Goal: Task Accomplishment & Management: Complete application form

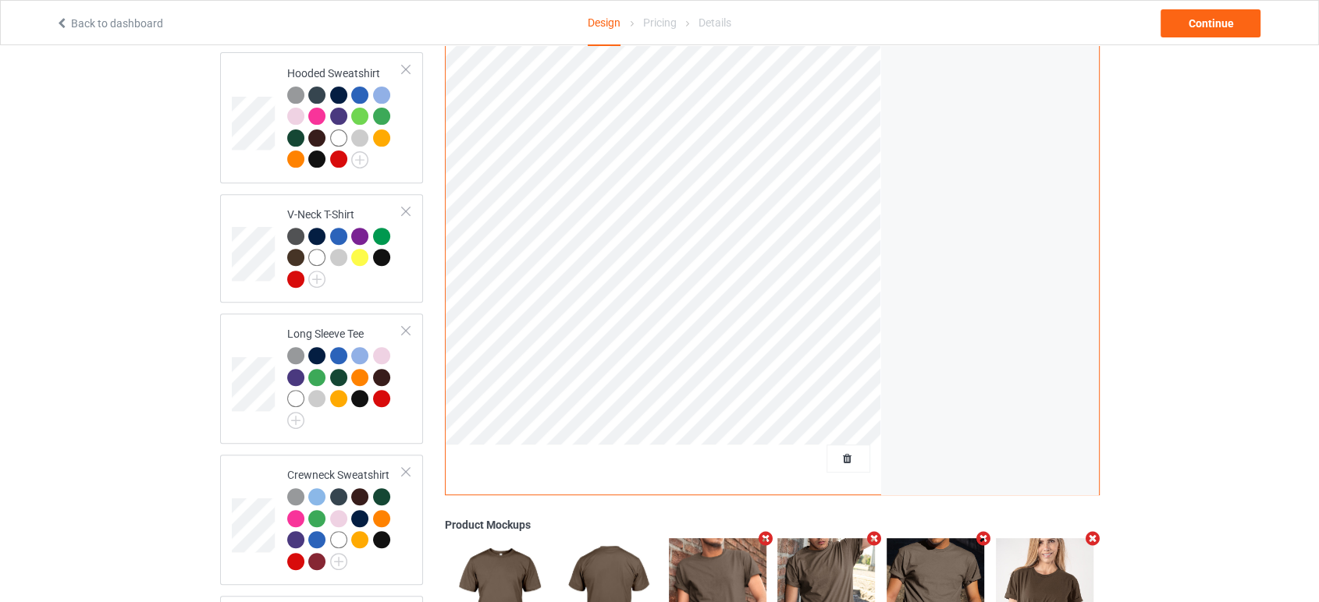
scroll to position [780, 0]
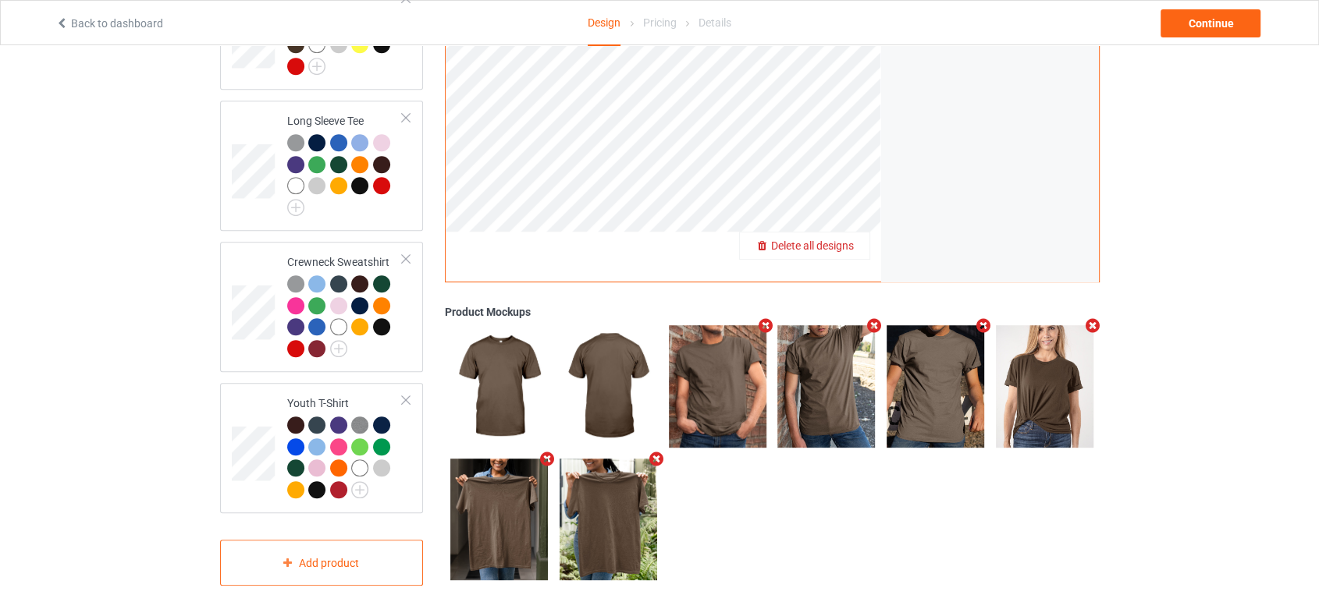
click at [861, 239] on div "Delete all designs" at bounding box center [805, 247] width 130 height 16
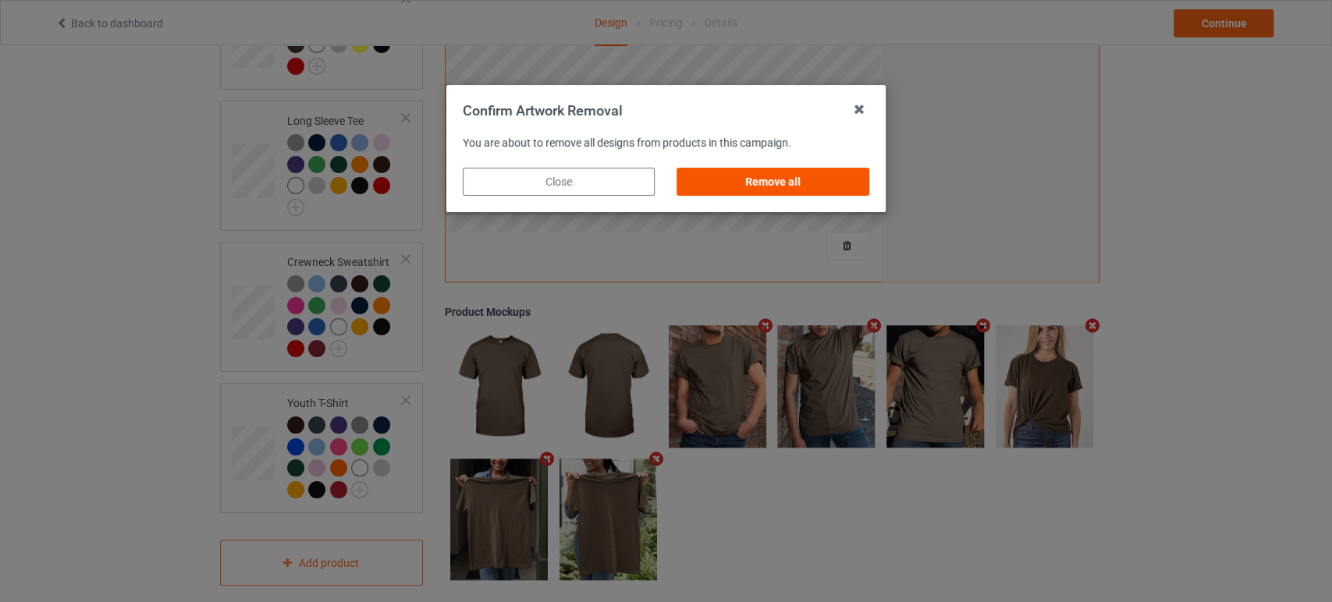
click at [826, 179] on div "Remove all" at bounding box center [773, 182] width 192 height 28
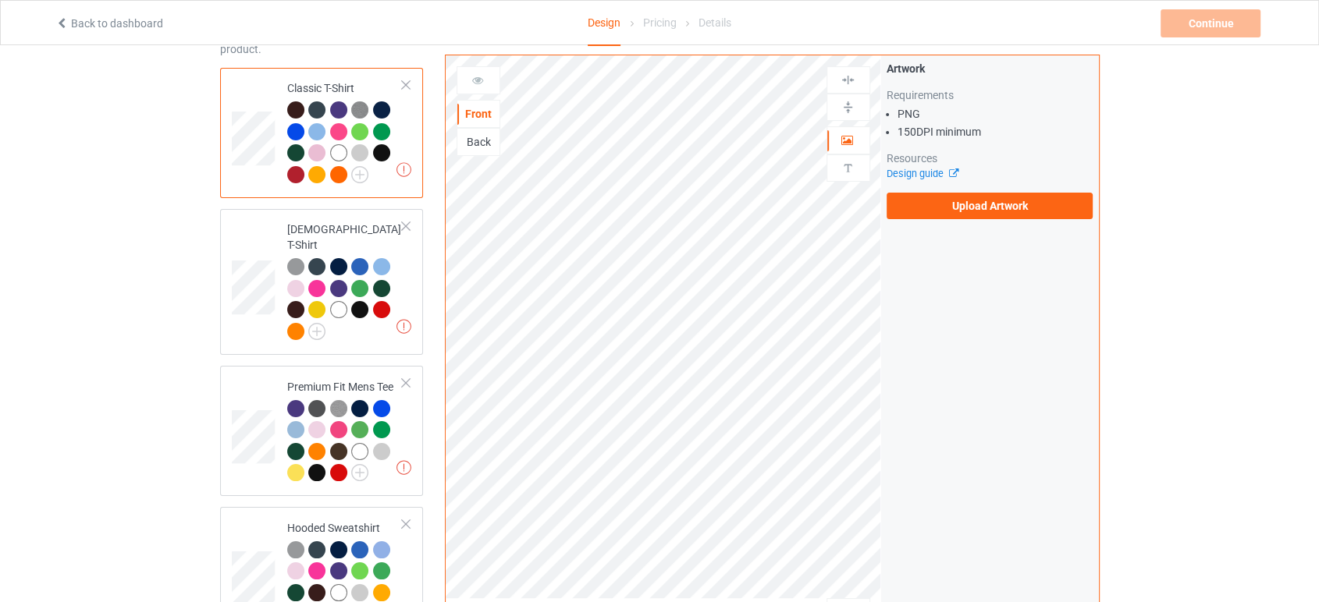
scroll to position [0, 0]
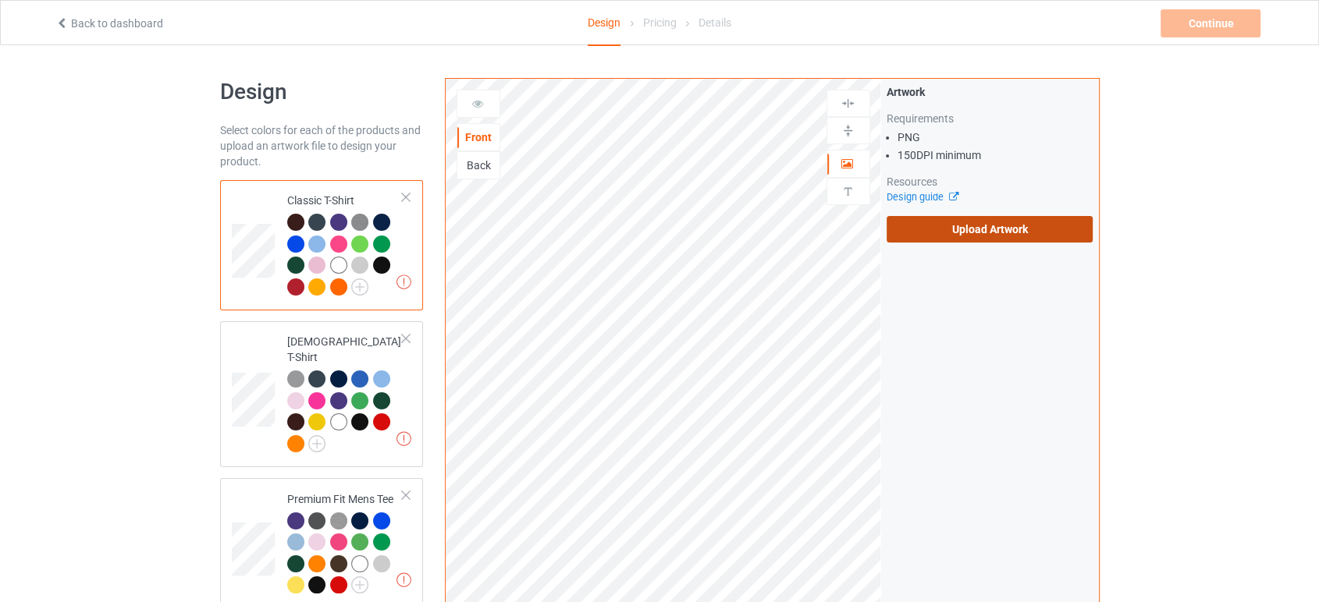
click at [963, 235] on label "Upload Artwork" at bounding box center [989, 229] width 207 height 27
click at [0, 0] on input "Upload Artwork" at bounding box center [0, 0] width 0 height 0
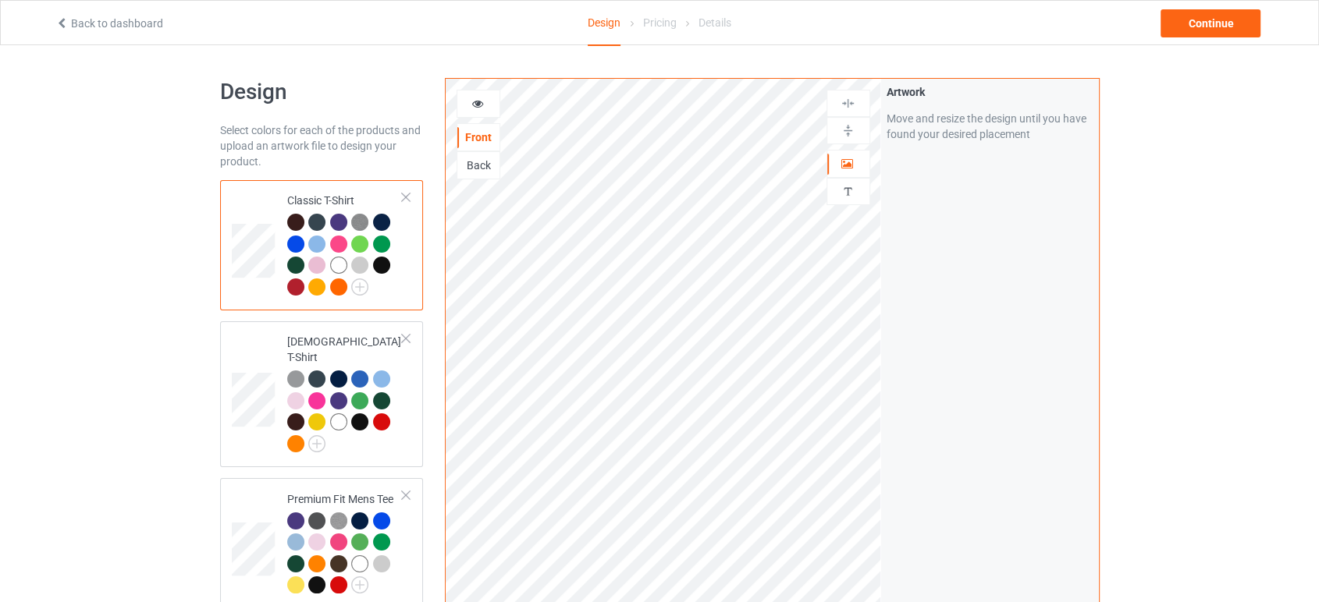
click at [356, 296] on div at bounding box center [345, 257] width 116 height 86
click at [362, 289] on img at bounding box center [359, 287] width 17 height 17
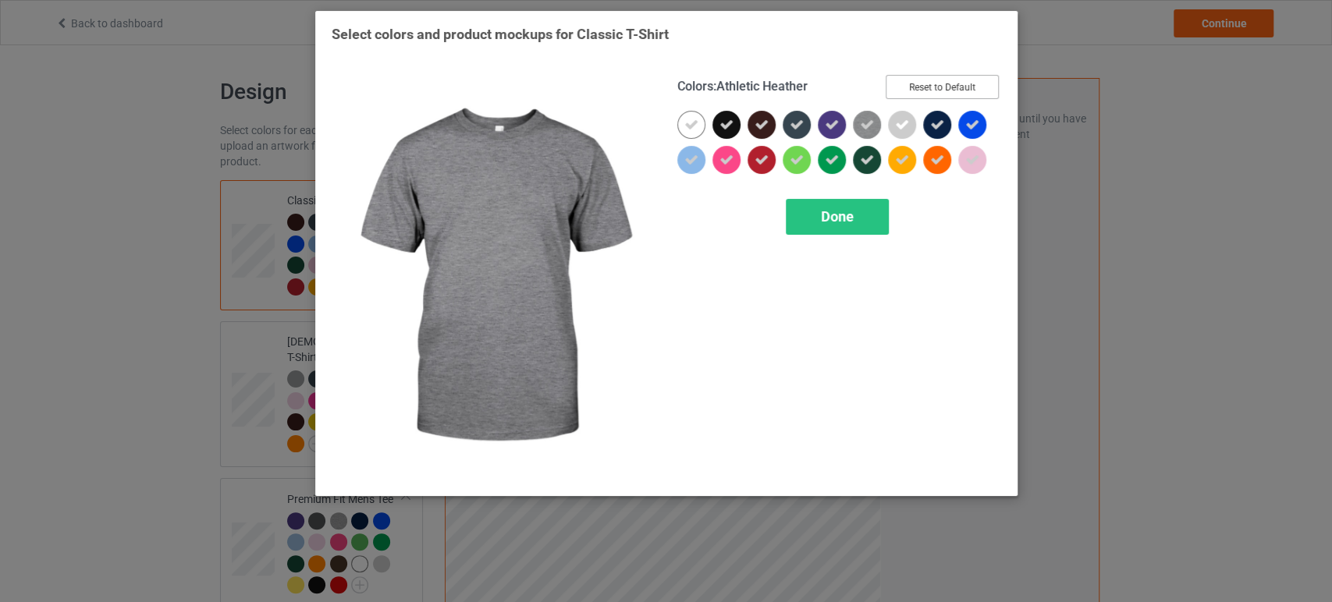
click at [986, 76] on button "Reset to Default" at bounding box center [942, 87] width 113 height 24
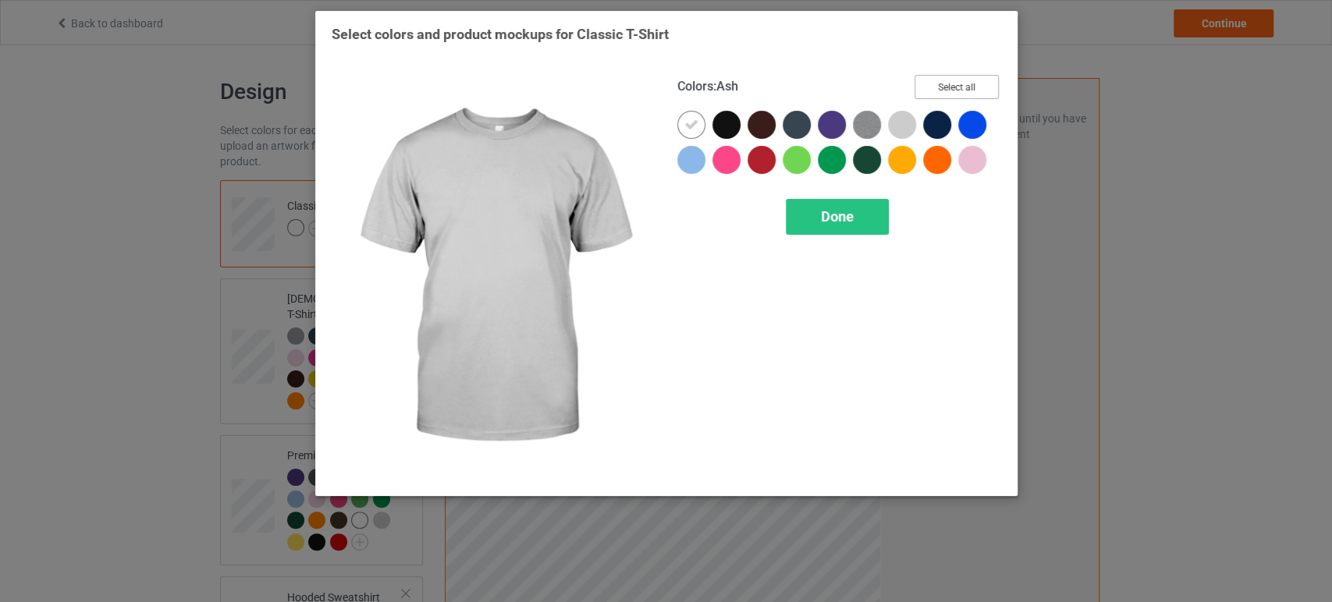
click at [961, 84] on button "Select all" at bounding box center [956, 87] width 84 height 24
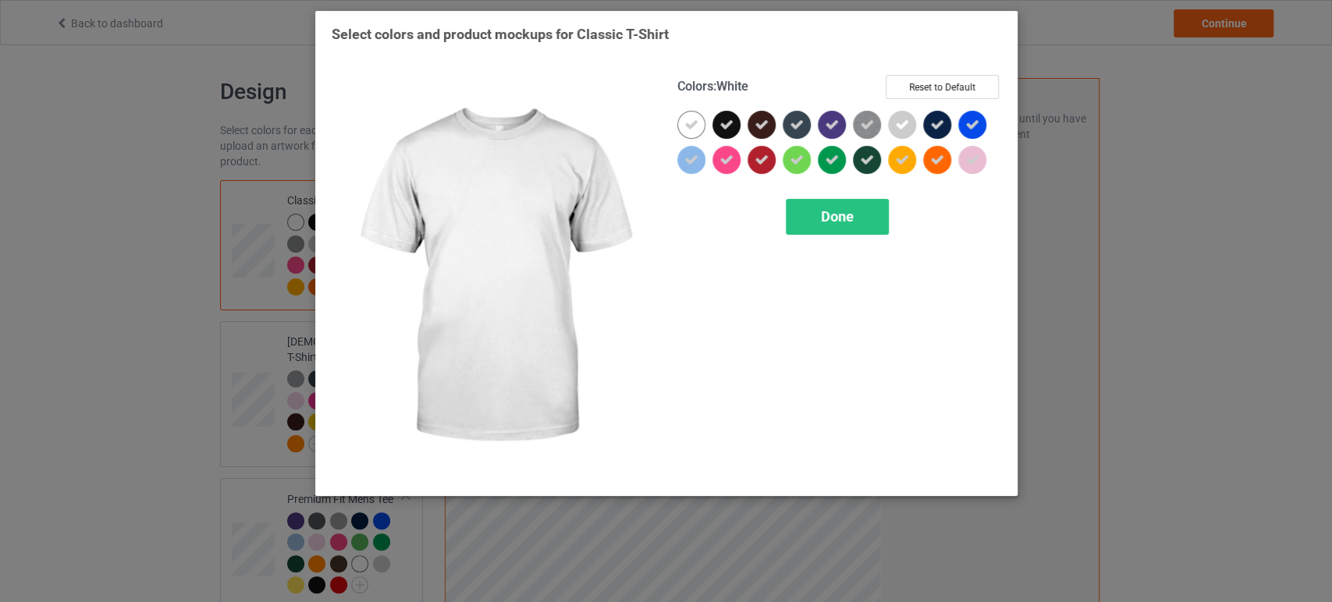
click at [674, 122] on div "Colors : White Reset to Default Done" at bounding box center [839, 277] width 346 height 427
click at [690, 131] on icon at bounding box center [691, 125] width 14 height 14
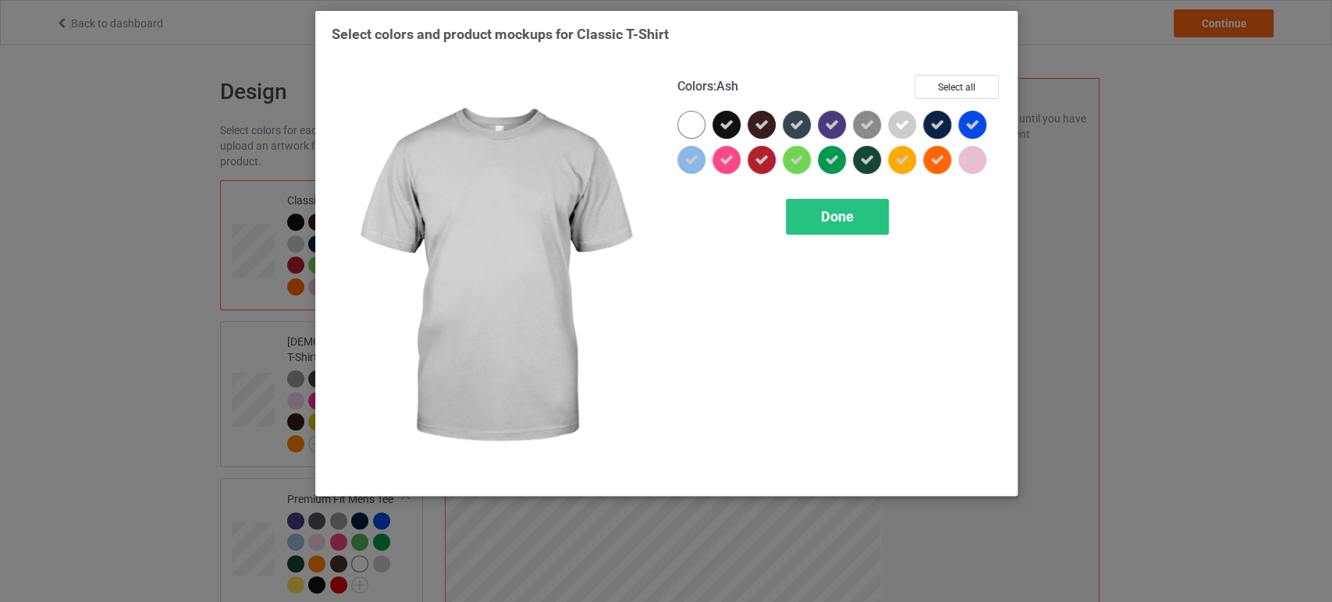
click at [907, 133] on div at bounding box center [902, 125] width 28 height 28
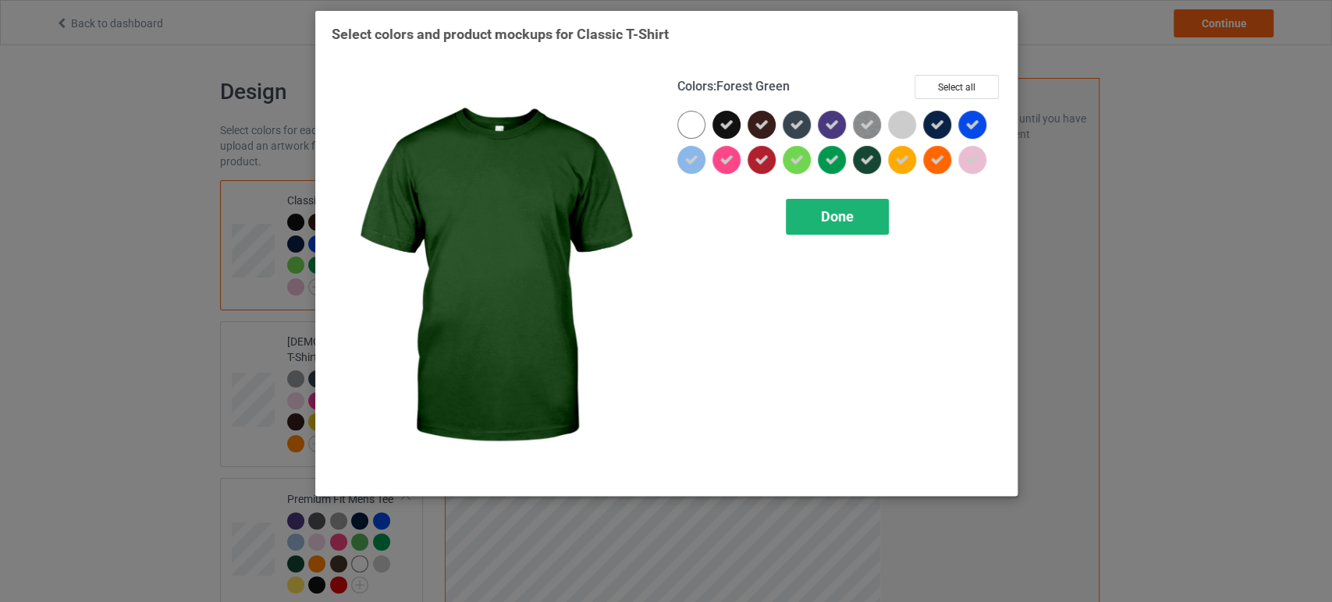
click at [876, 207] on div "Done" at bounding box center [837, 217] width 103 height 36
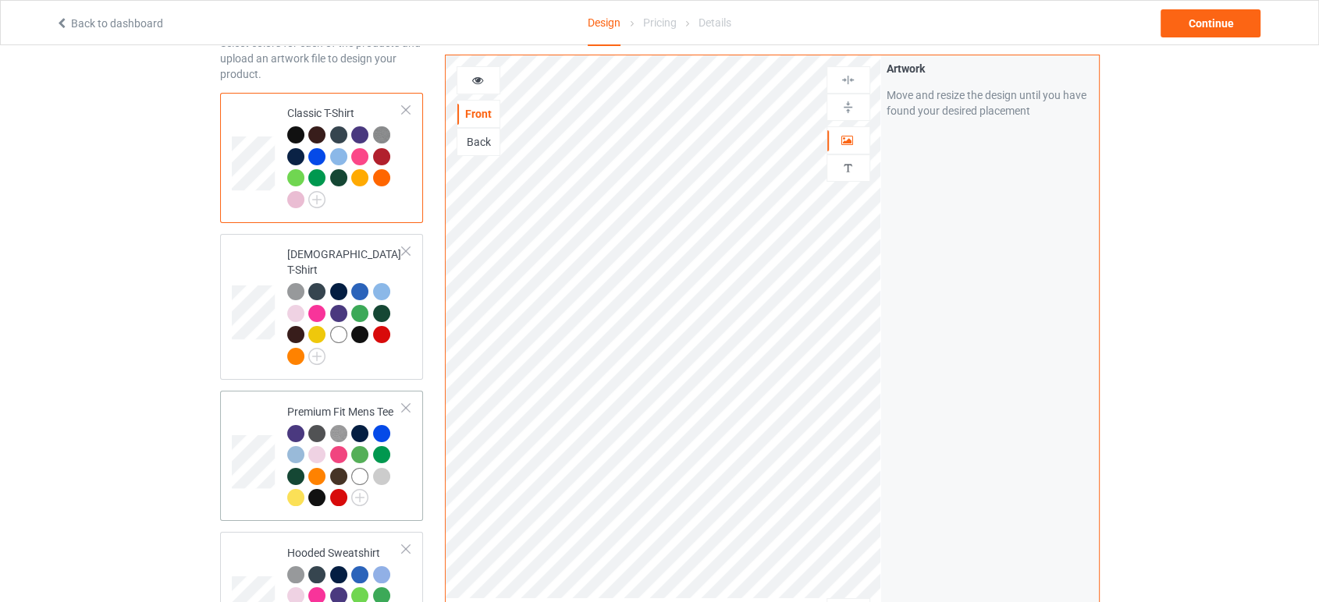
scroll to position [173, 0]
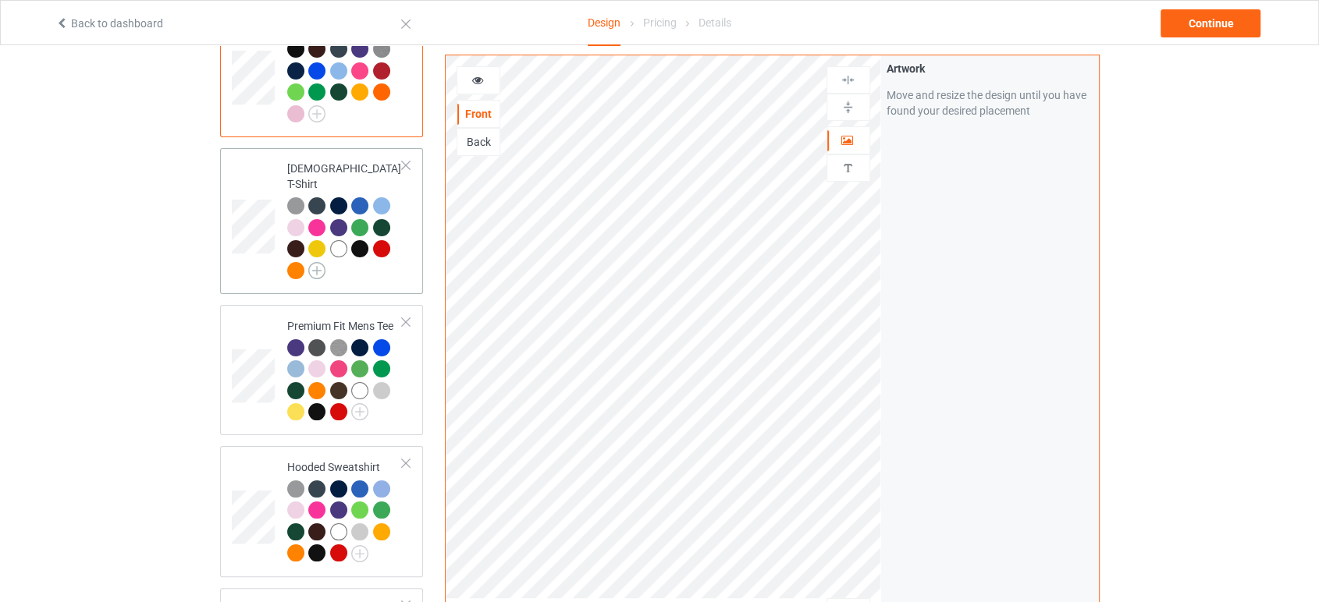
click at [321, 262] on img at bounding box center [316, 270] width 17 height 17
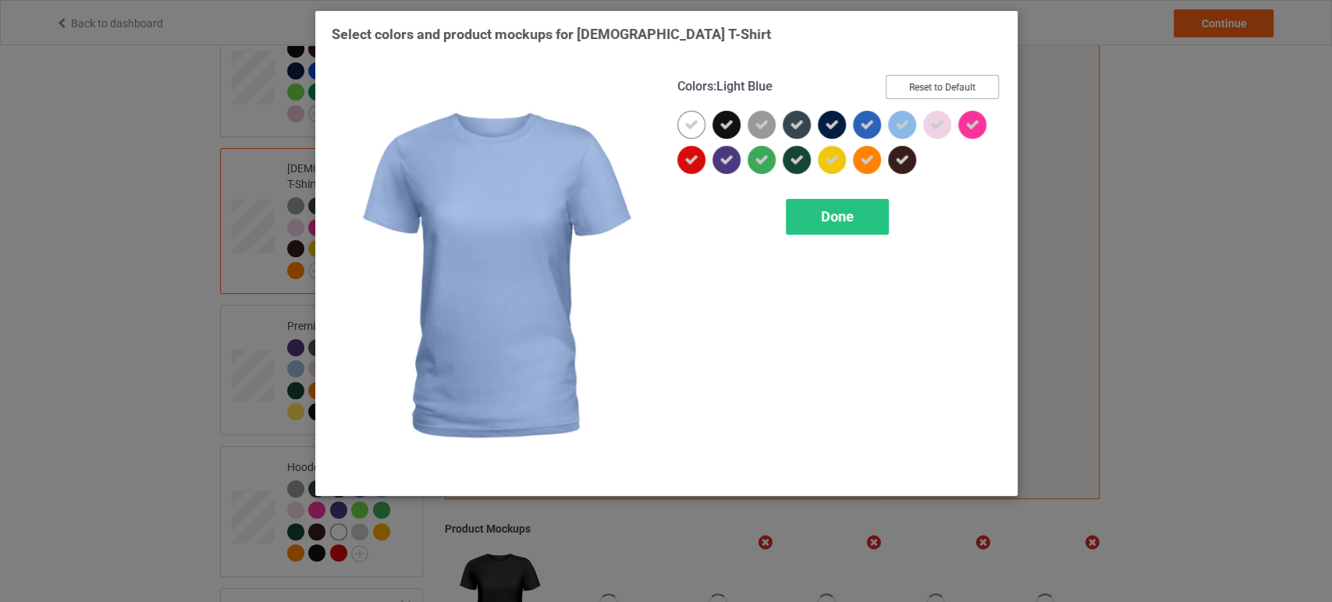
click at [928, 88] on button "Reset to Default" at bounding box center [942, 87] width 113 height 24
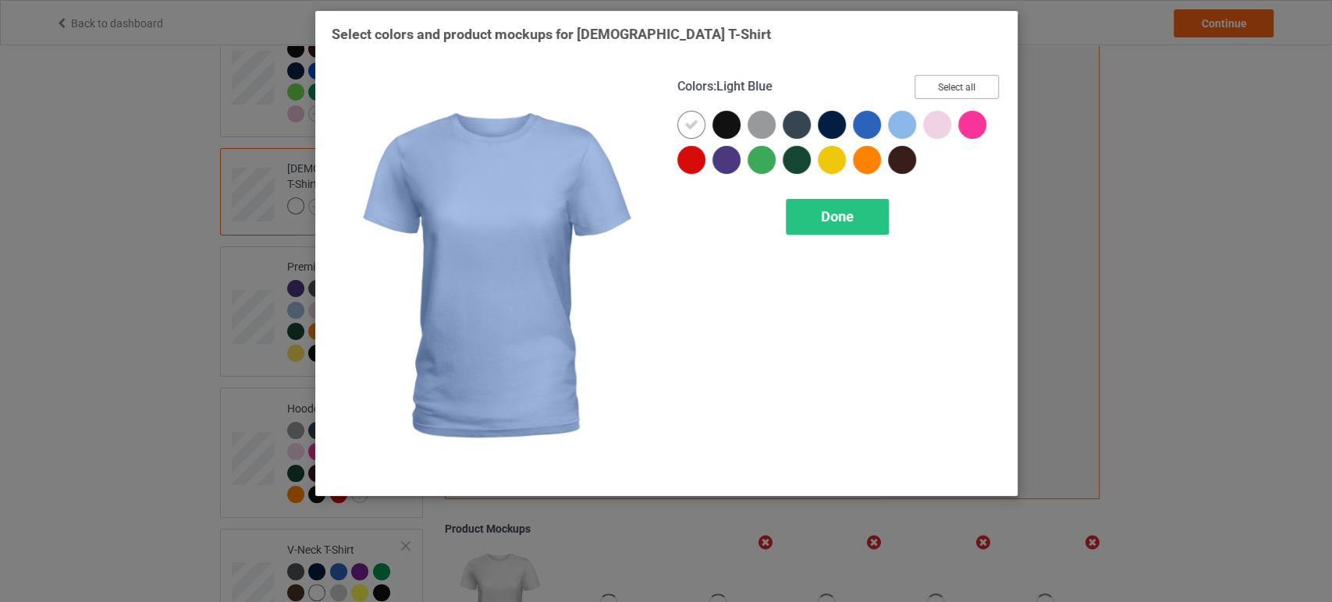
click at [928, 87] on button "Select all" at bounding box center [956, 87] width 84 height 24
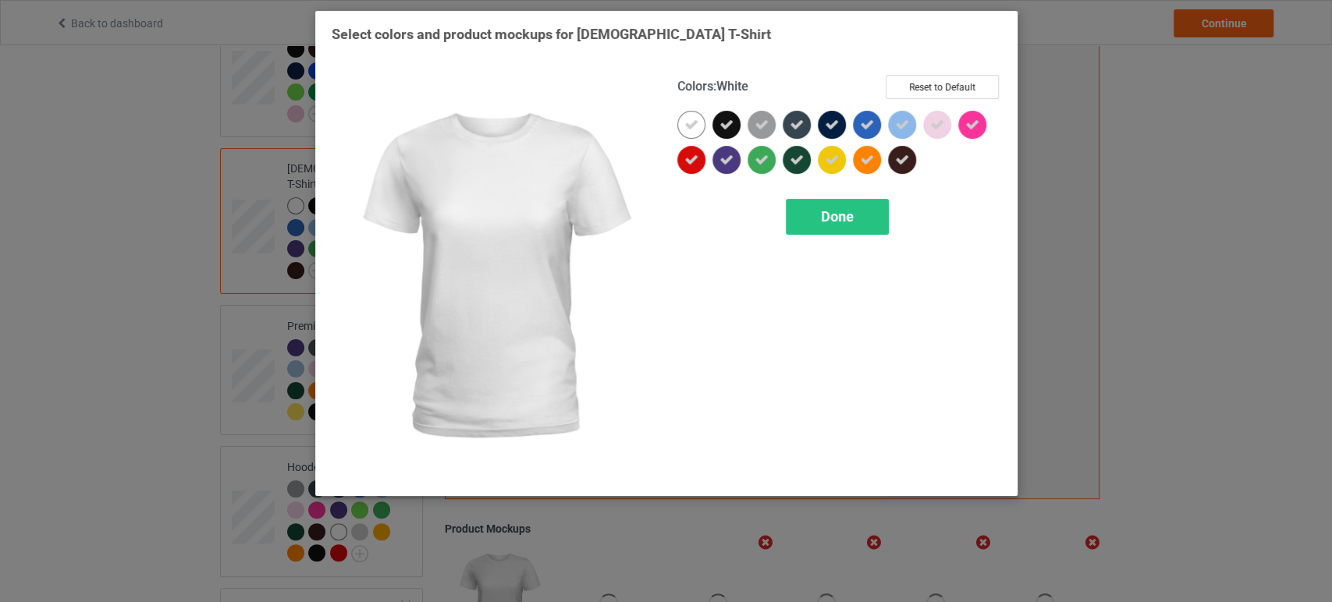
click at [693, 131] on icon at bounding box center [691, 125] width 14 height 14
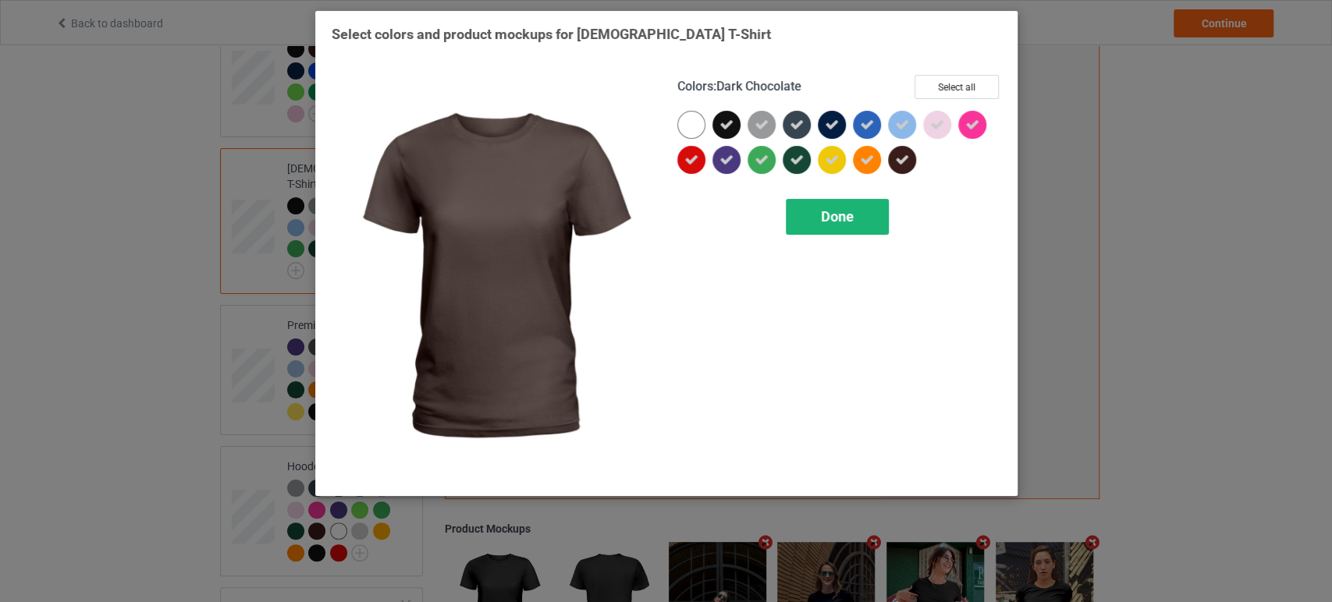
click at [869, 209] on div "Done" at bounding box center [837, 217] width 103 height 36
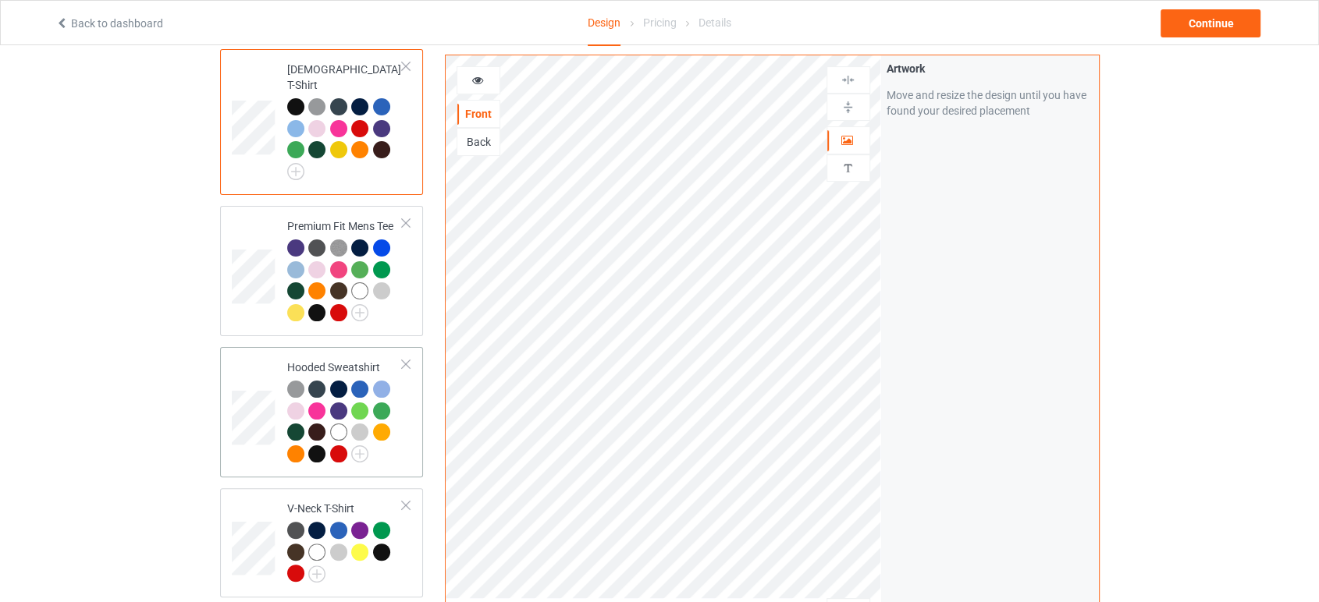
scroll to position [346, 0]
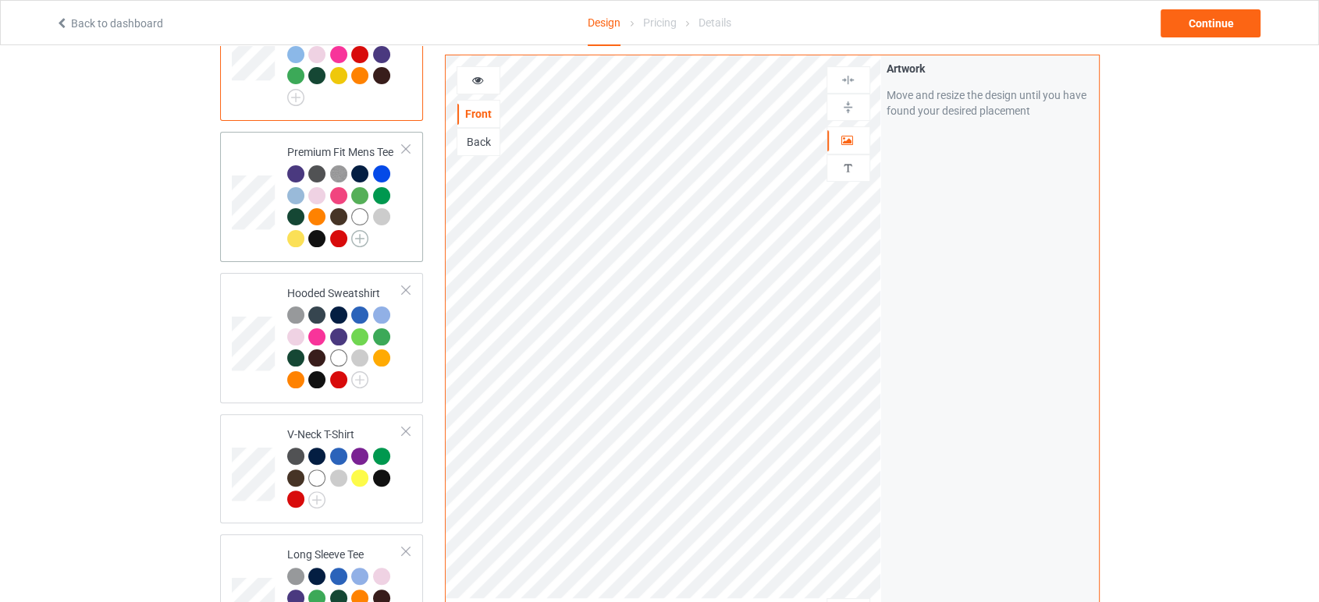
click at [355, 230] on img at bounding box center [359, 238] width 17 height 17
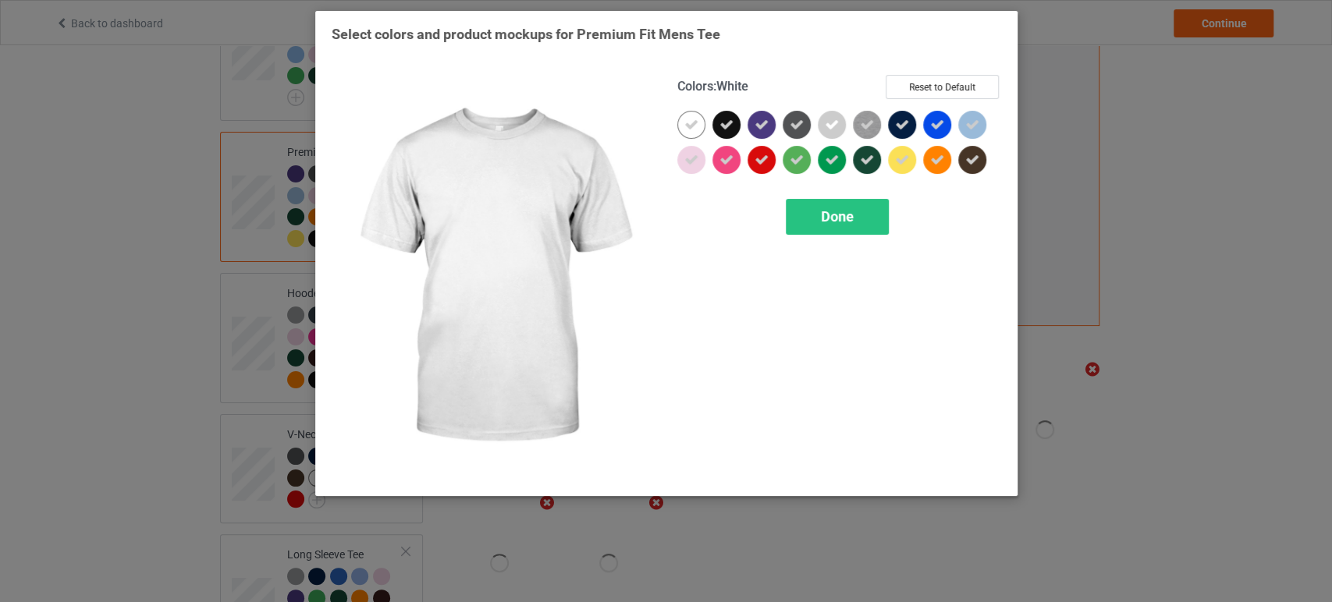
click at [680, 115] on div at bounding box center [691, 125] width 28 height 28
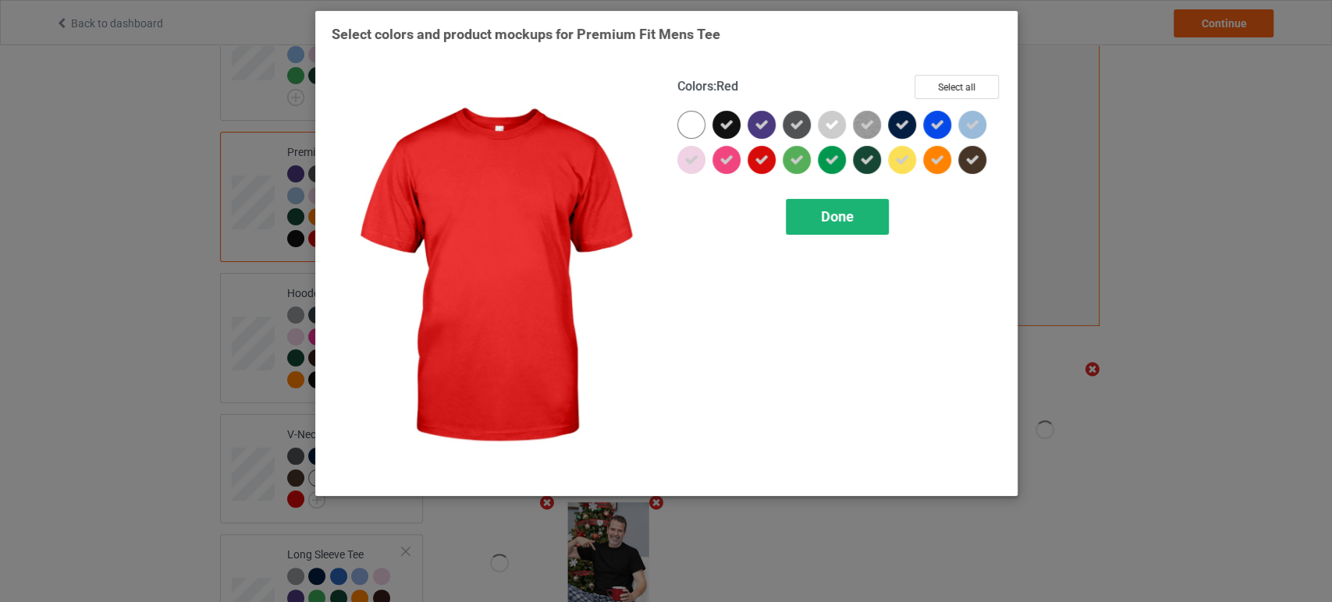
click at [818, 204] on div "Done" at bounding box center [837, 217] width 103 height 36
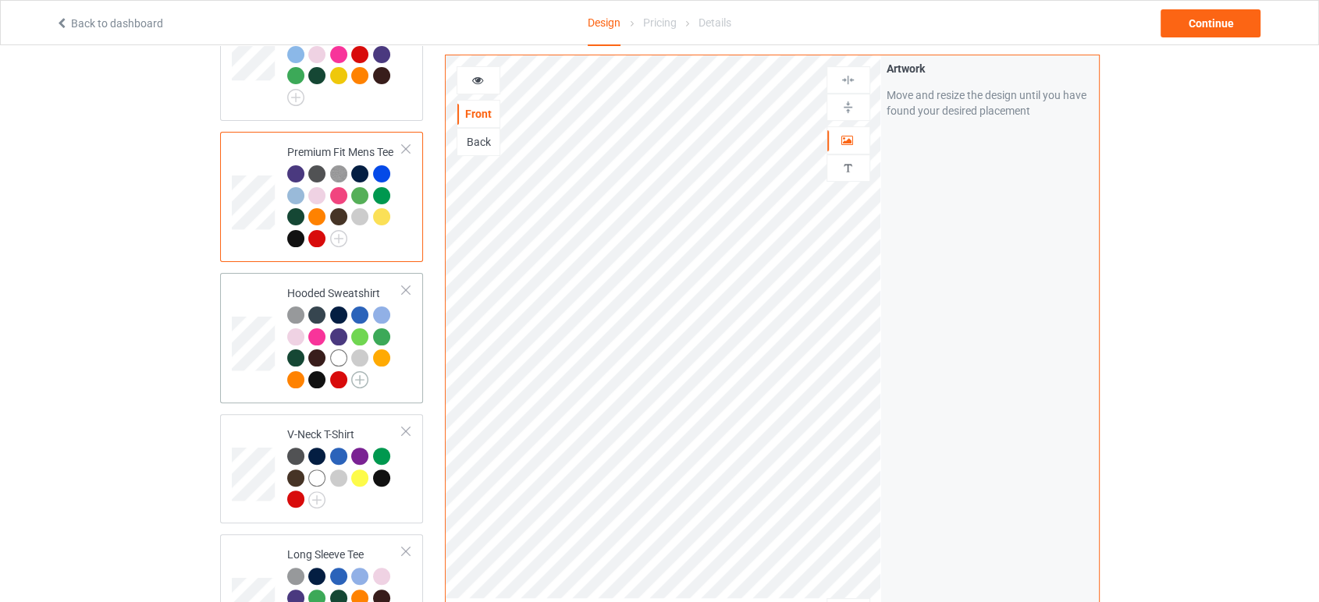
click at [353, 371] on img at bounding box center [359, 379] width 17 height 17
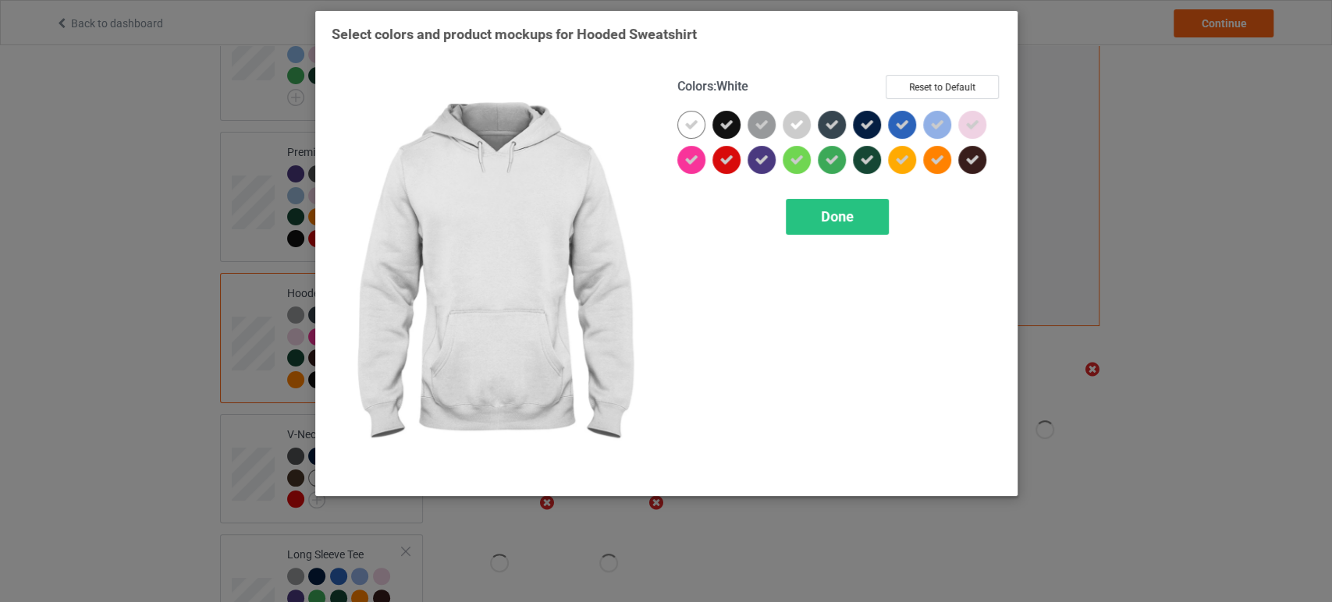
click at [692, 126] on icon at bounding box center [691, 125] width 14 height 14
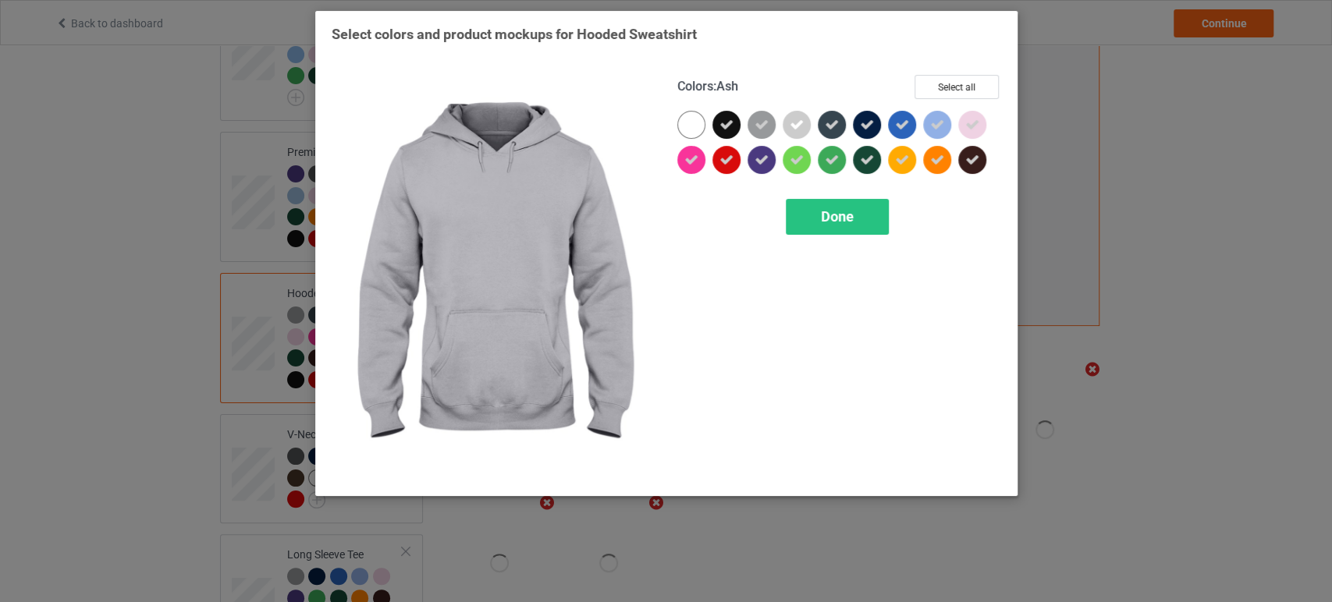
click at [786, 119] on div at bounding box center [797, 125] width 28 height 28
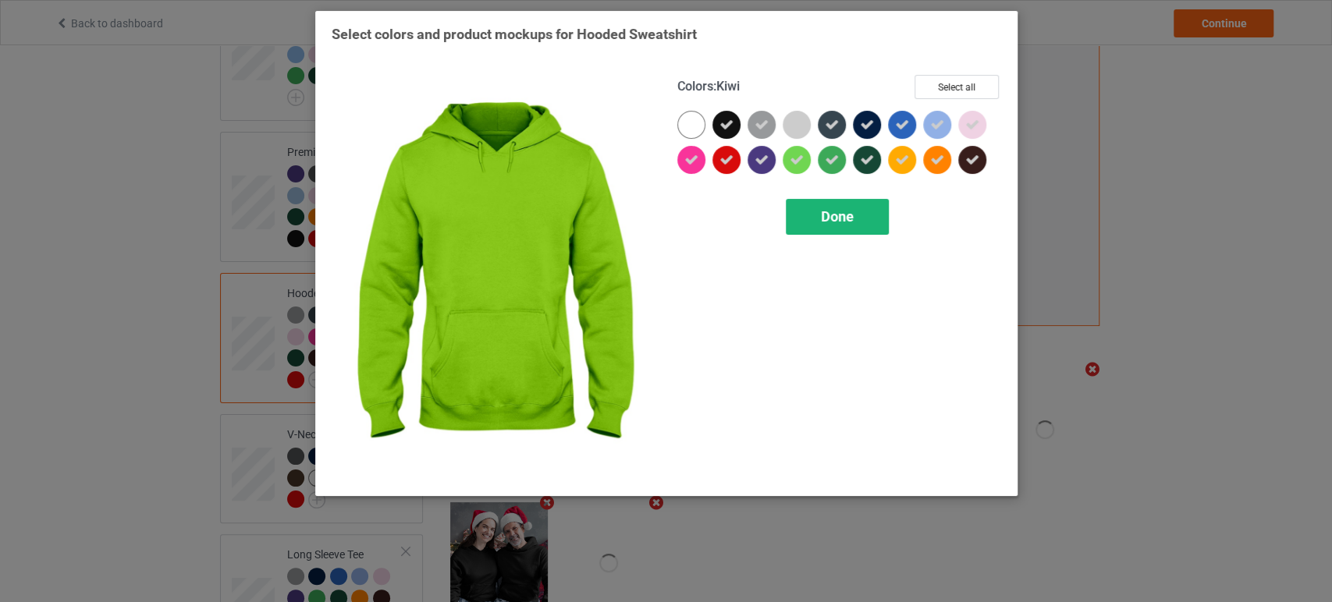
click at [823, 204] on div "Done" at bounding box center [837, 217] width 103 height 36
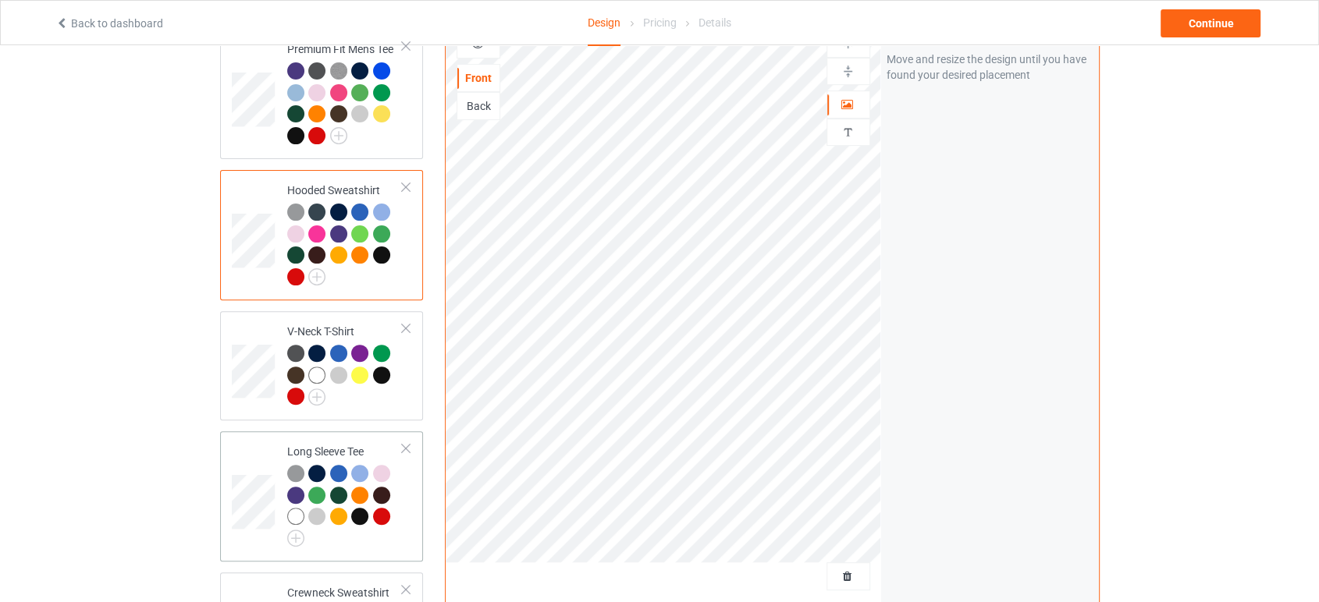
scroll to position [606, 0]
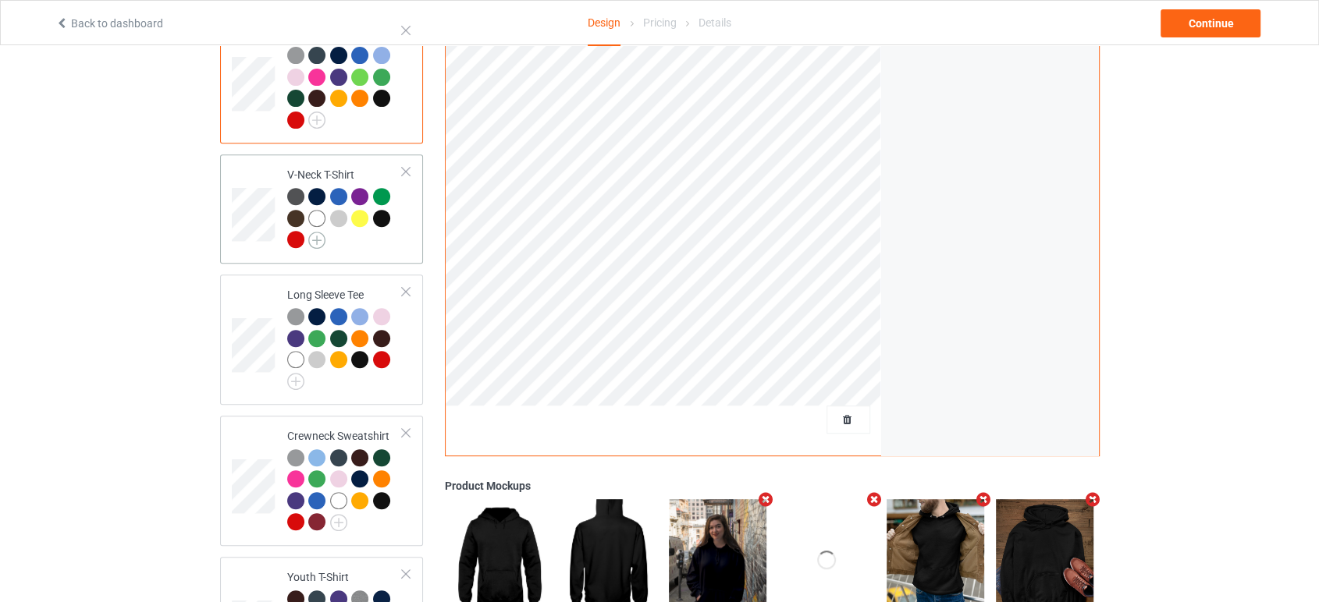
click at [319, 232] on img at bounding box center [316, 240] width 17 height 17
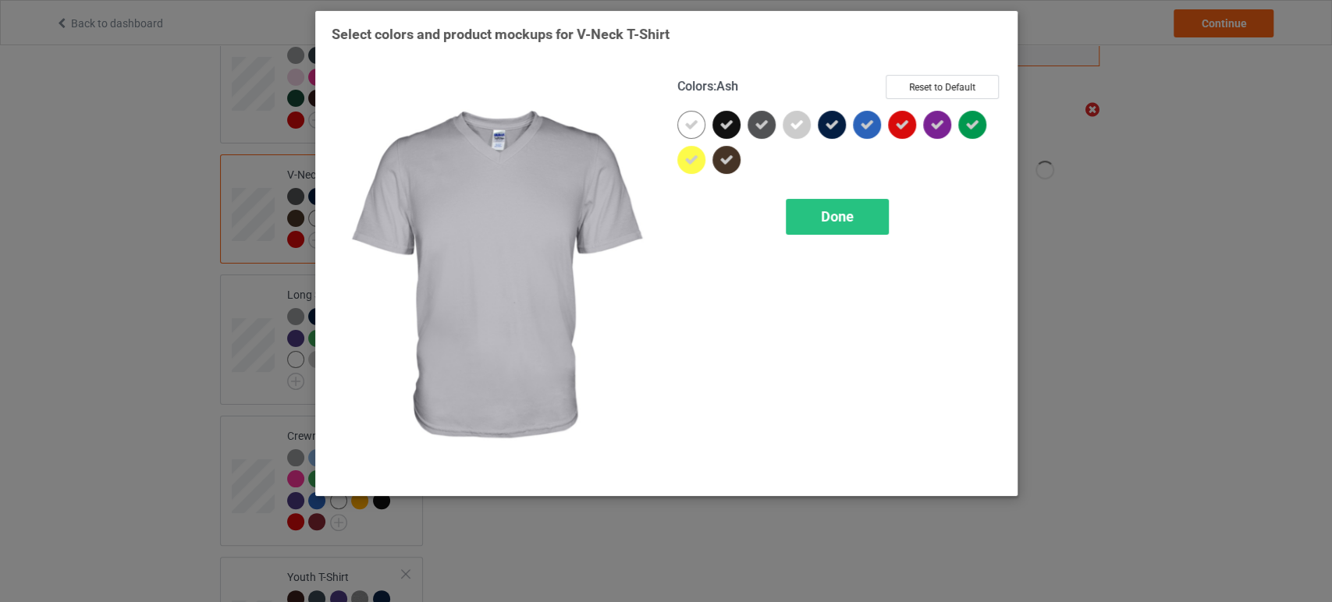
click at [797, 126] on icon at bounding box center [797, 125] width 14 height 14
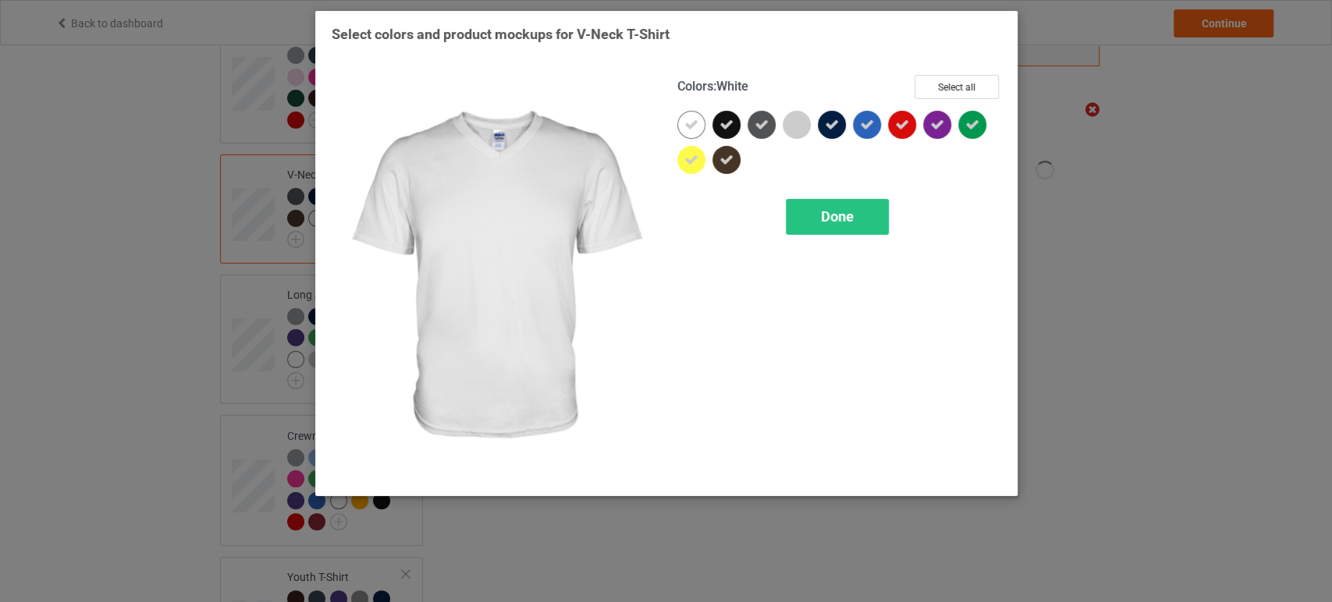
click at [701, 128] on div at bounding box center [691, 125] width 28 height 28
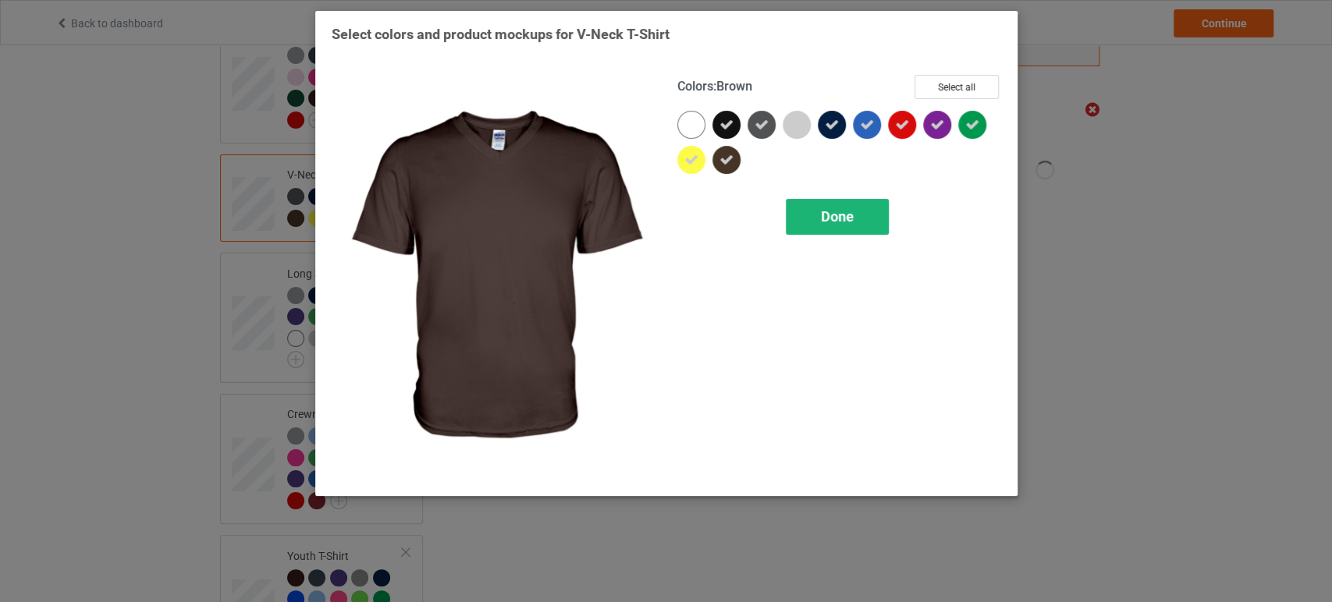
click at [821, 208] on span "Done" at bounding box center [837, 216] width 33 height 16
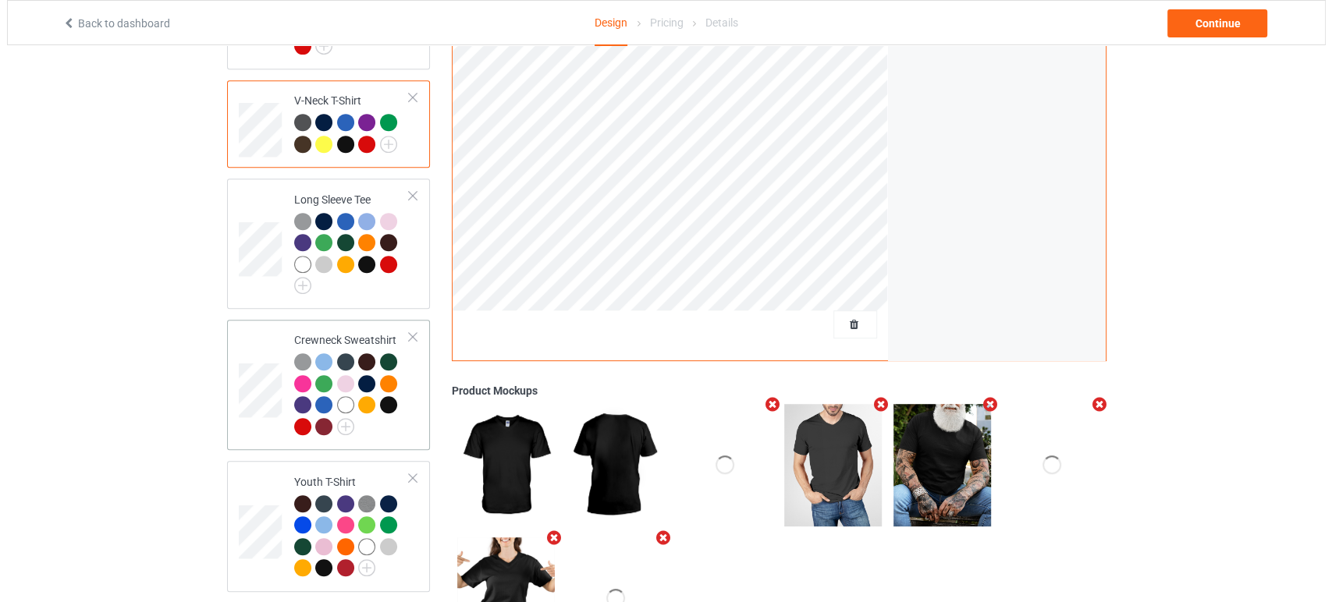
scroll to position [762, 0]
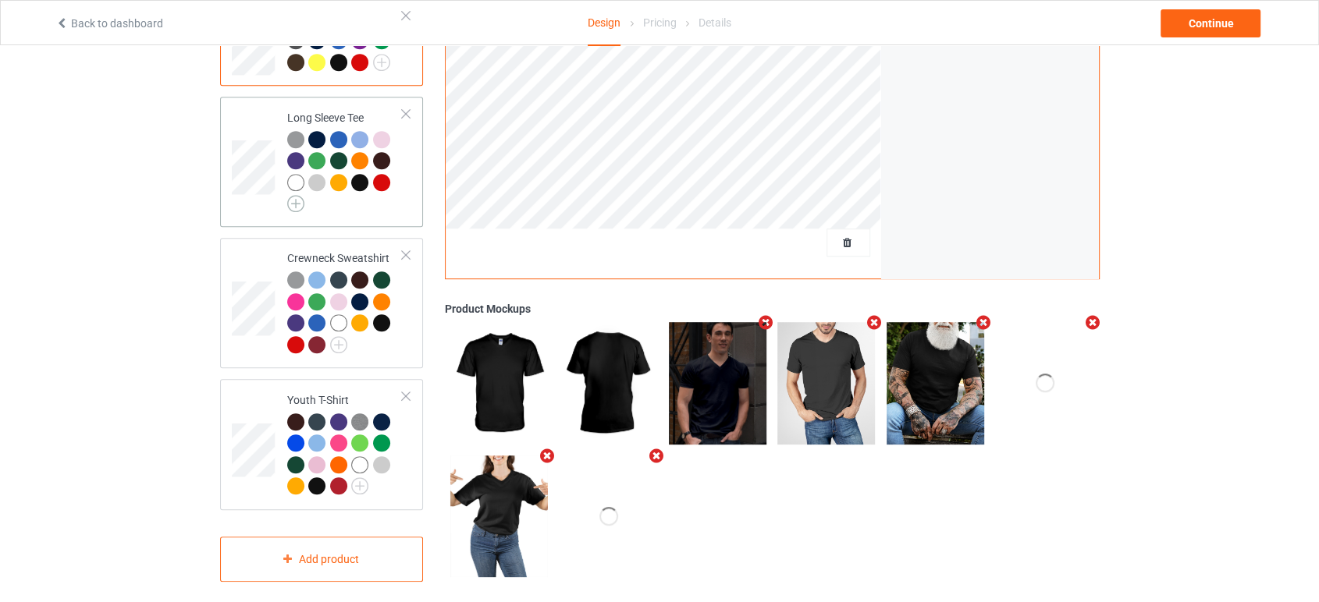
click at [293, 195] on img at bounding box center [295, 203] width 17 height 17
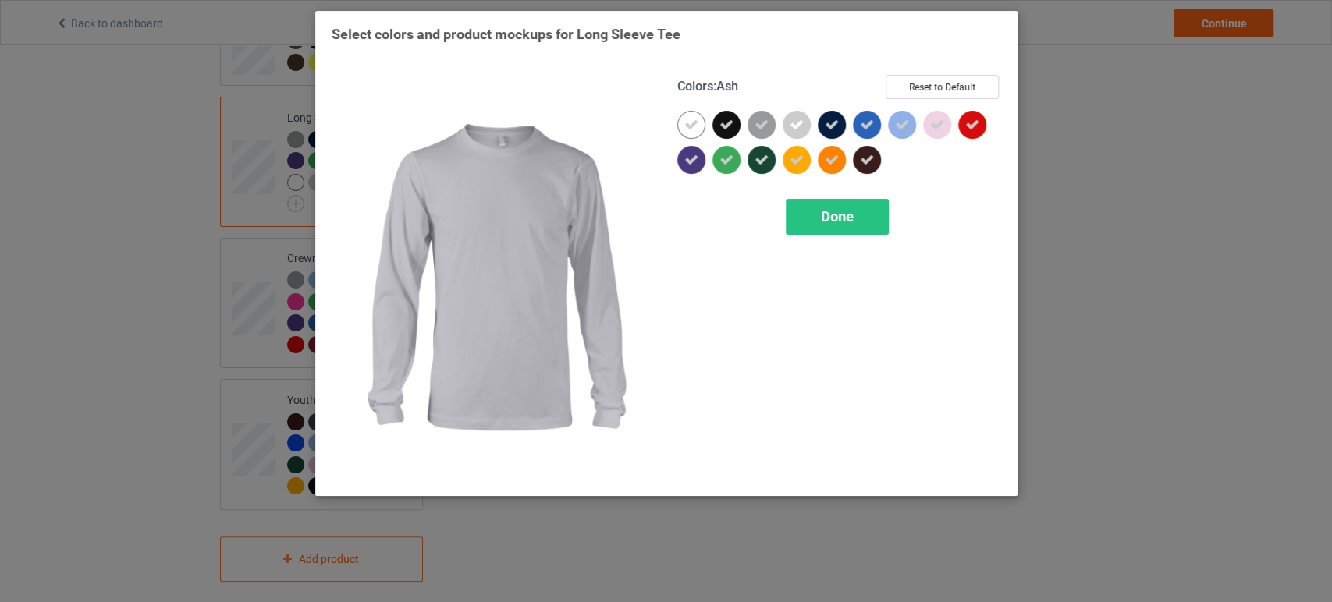
click at [788, 124] on div at bounding box center [797, 125] width 28 height 28
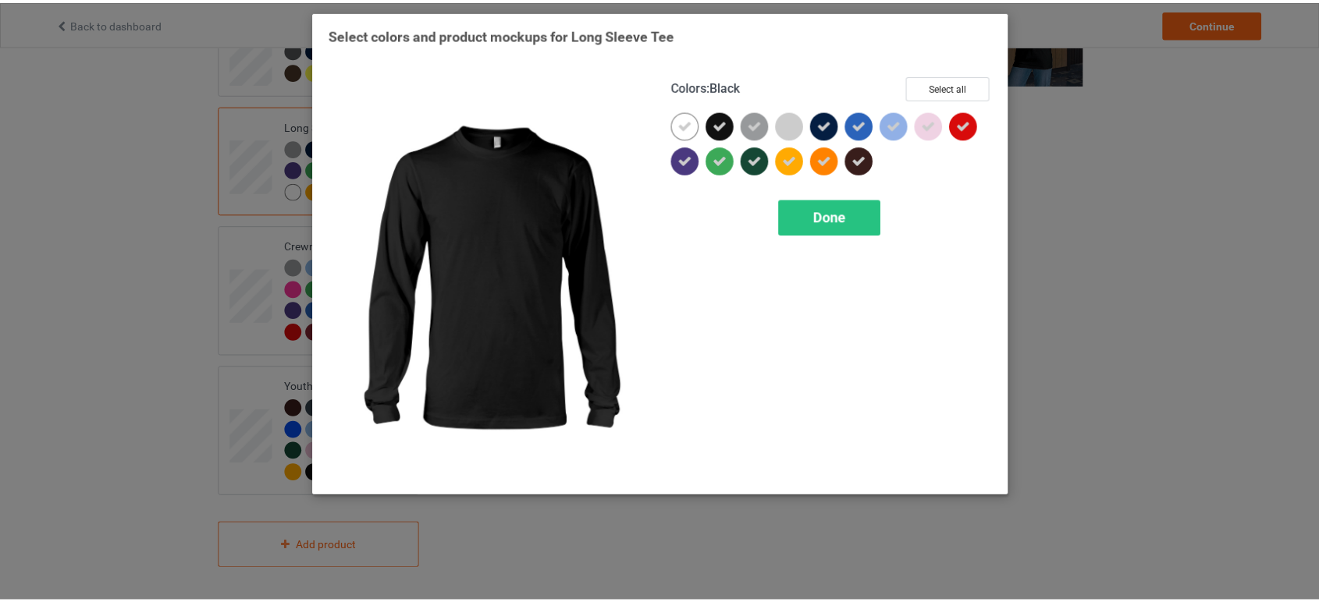
scroll to position [741, 0]
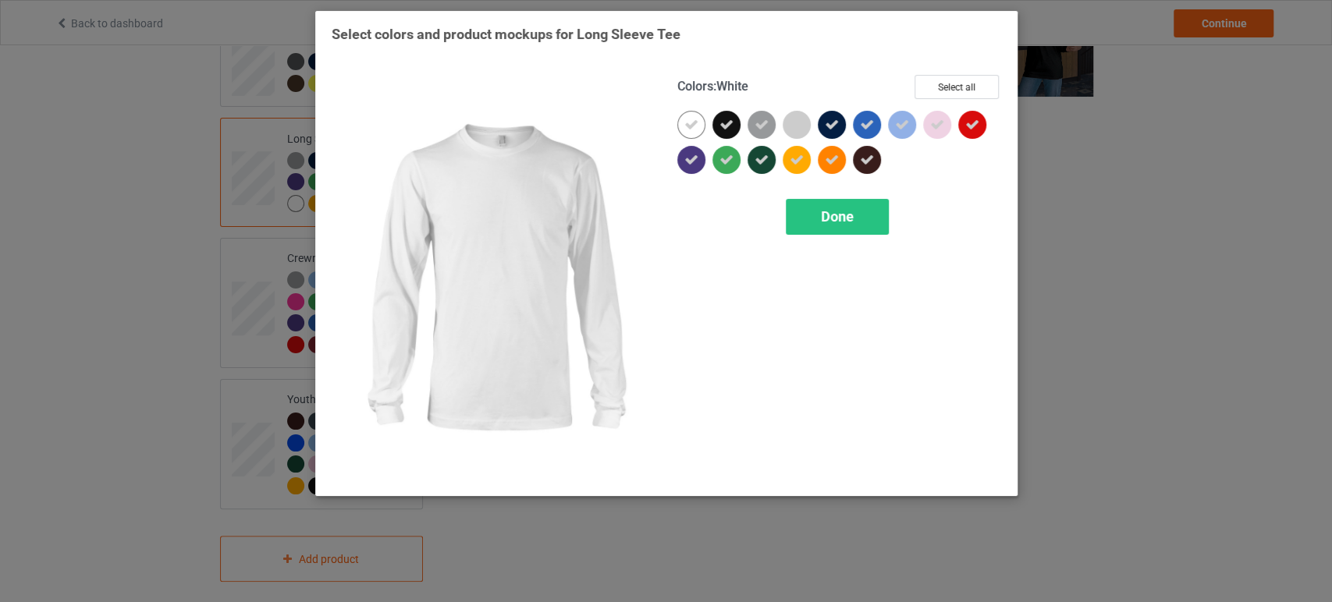
click at [705, 126] on div at bounding box center [691, 125] width 28 height 28
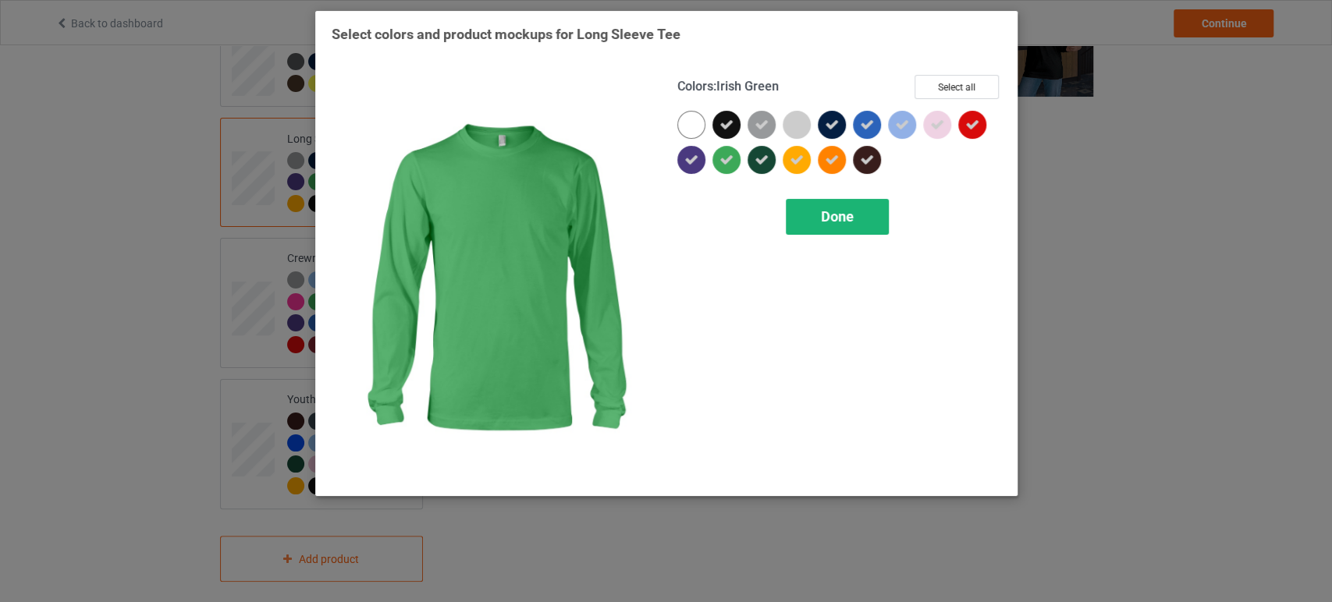
click at [830, 226] on div "Done" at bounding box center [837, 217] width 103 height 36
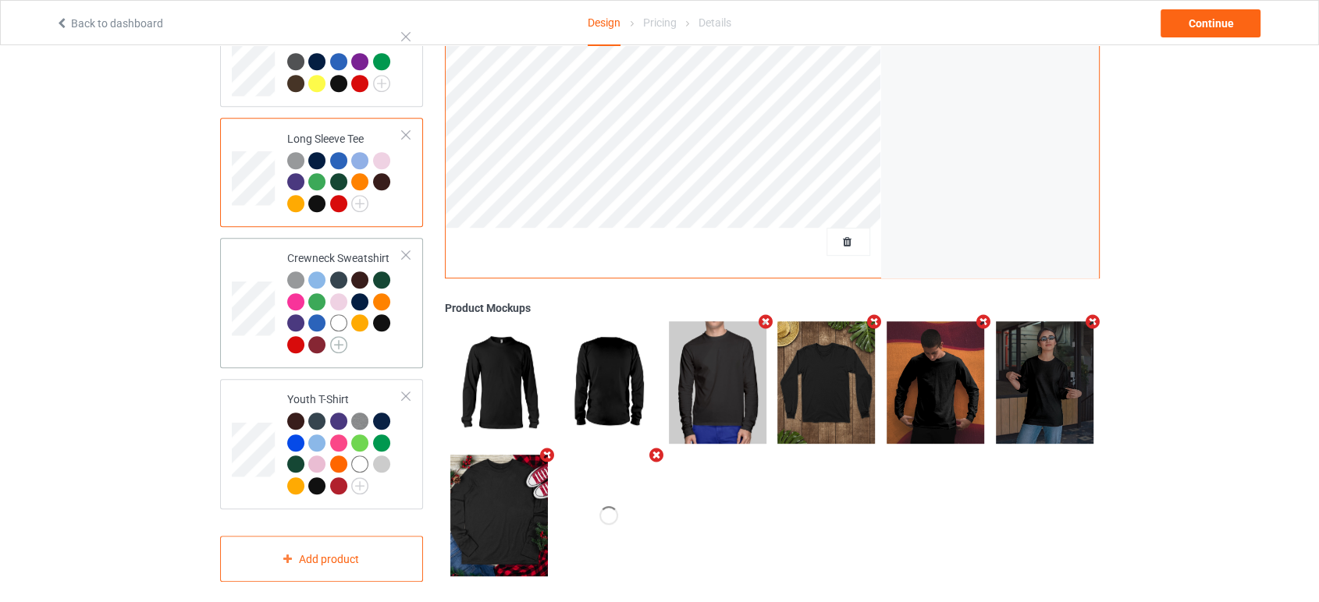
click at [339, 336] on img at bounding box center [338, 344] width 17 height 17
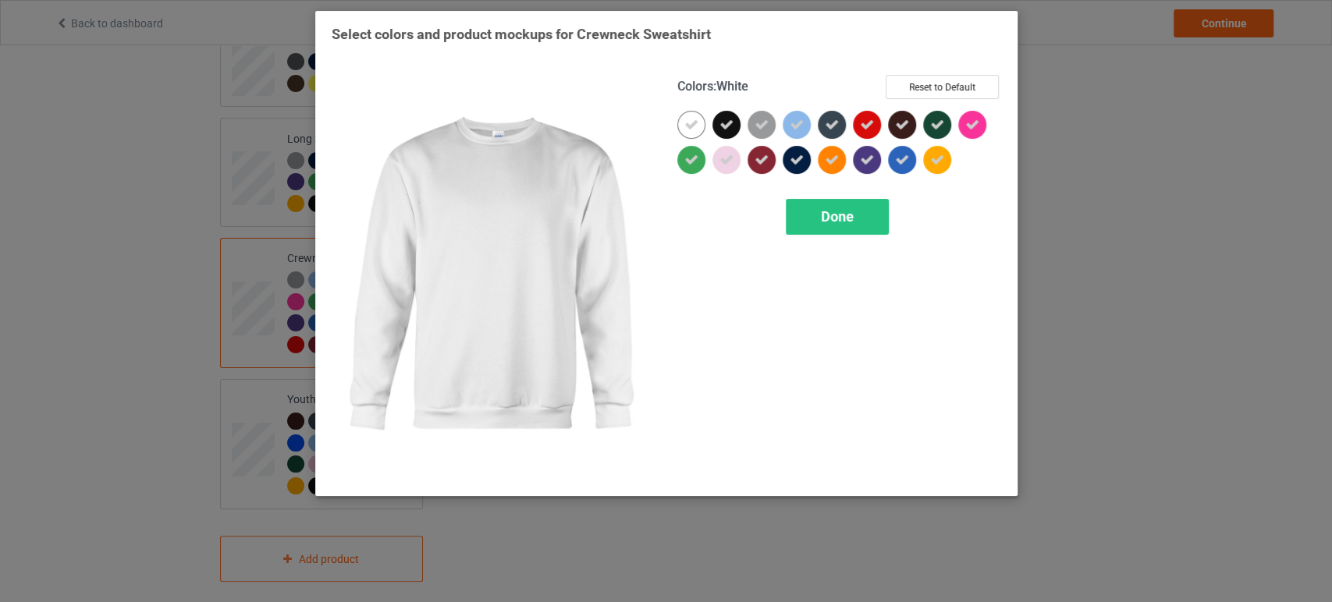
click at [690, 126] on icon at bounding box center [691, 125] width 14 height 14
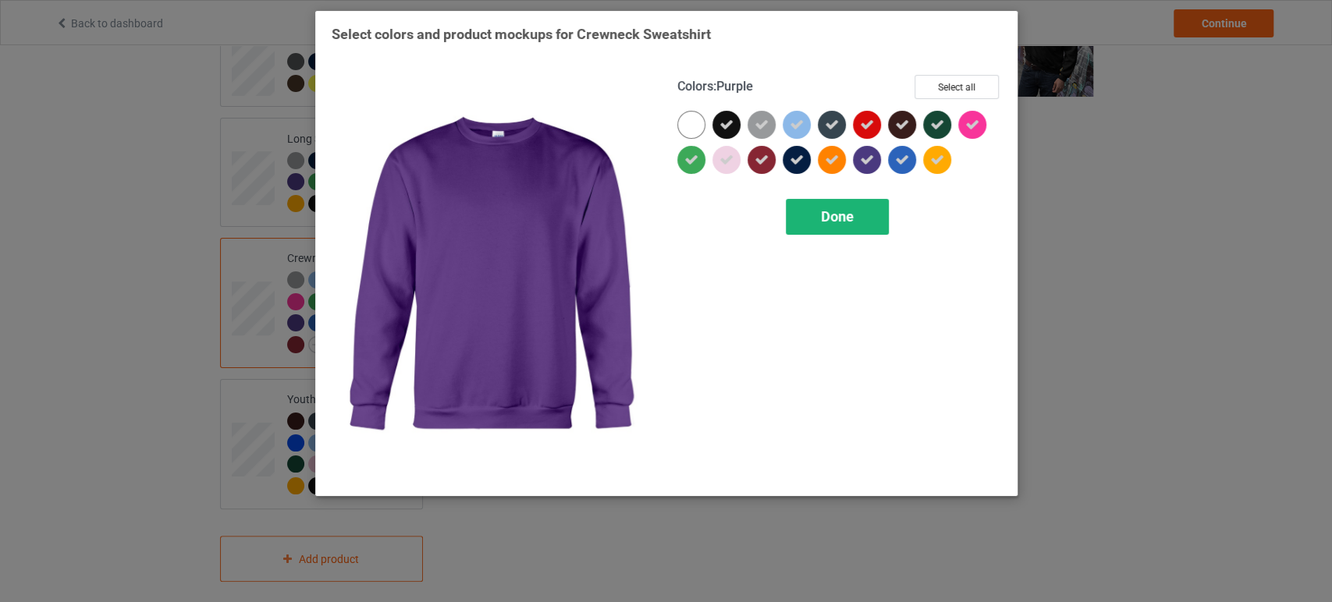
click at [845, 210] on span "Done" at bounding box center [837, 216] width 33 height 16
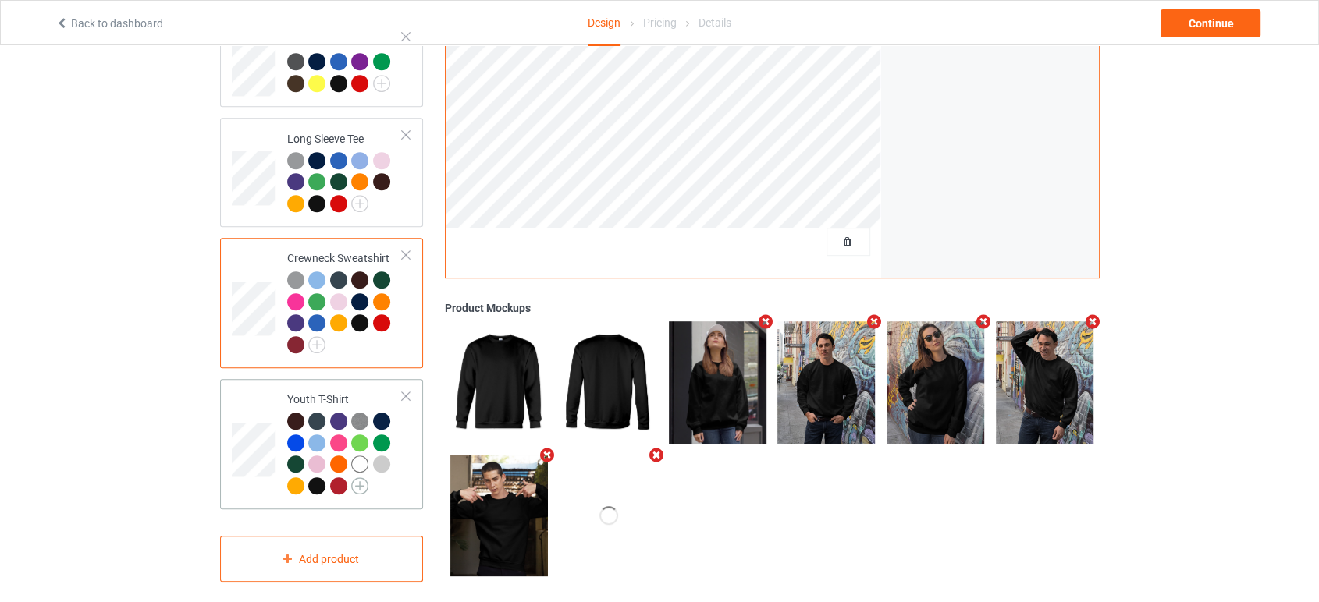
click at [360, 477] on img at bounding box center [359, 485] width 17 height 17
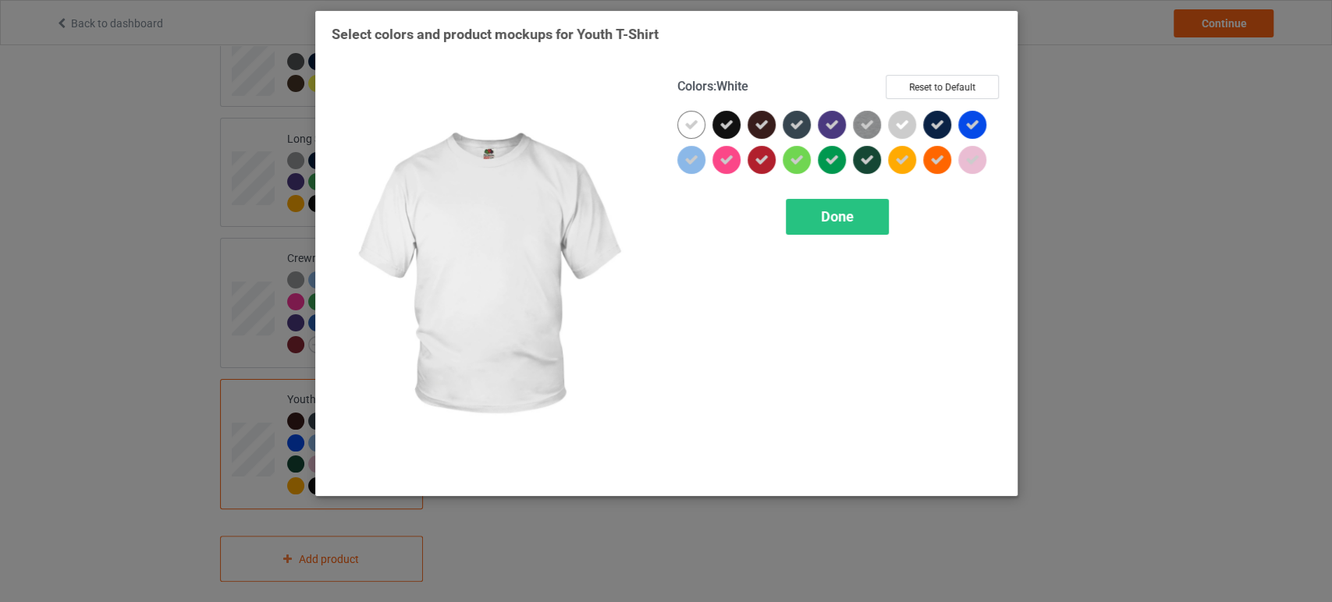
click at [699, 131] on div at bounding box center [691, 125] width 28 height 28
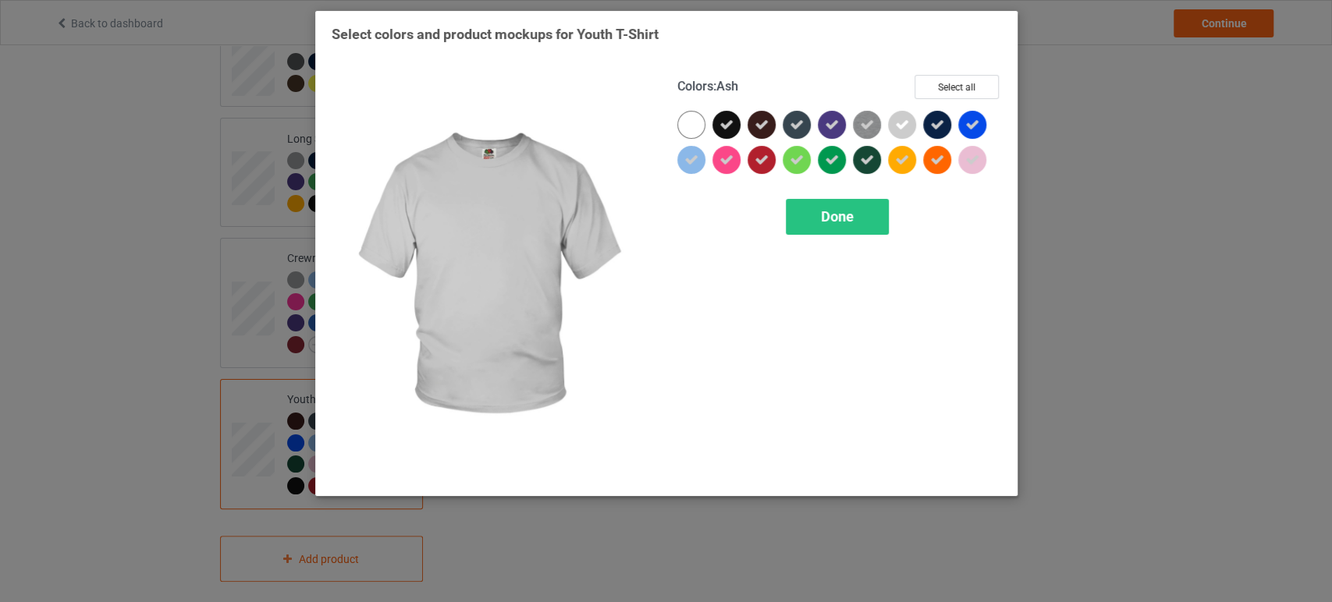
click at [909, 122] on div at bounding box center [902, 125] width 28 height 28
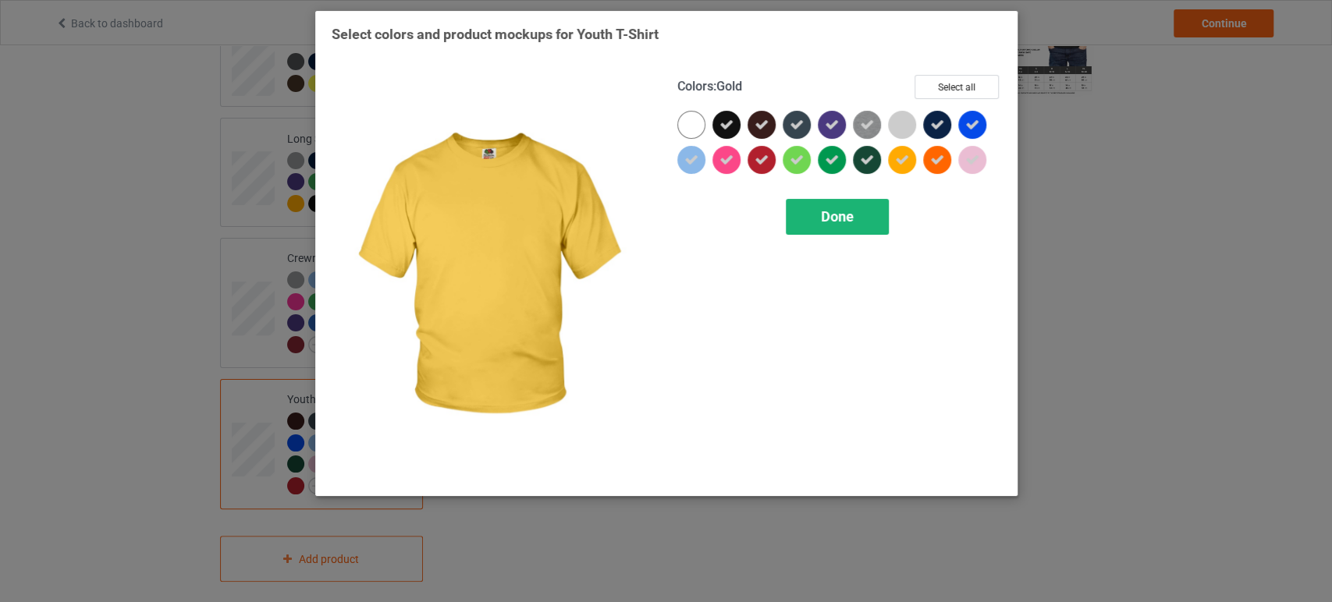
click at [864, 217] on div "Done" at bounding box center [837, 217] width 103 height 36
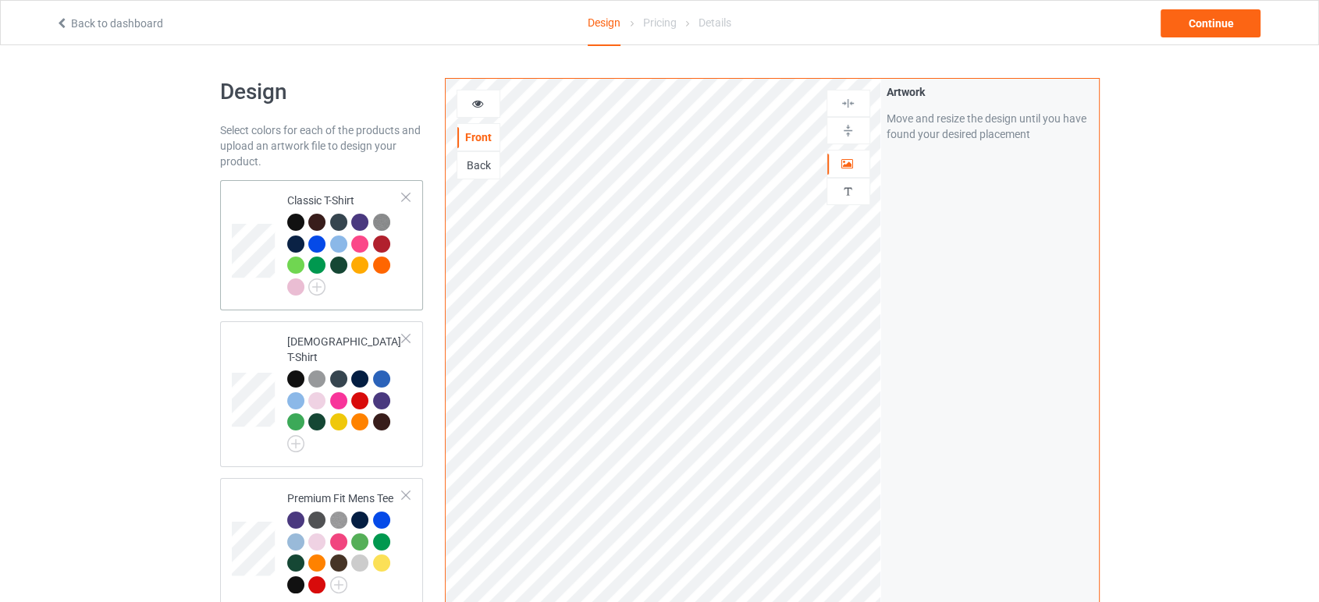
click at [264, 204] on td at bounding box center [255, 245] width 47 height 118
click at [1203, 26] on div "Continue" at bounding box center [1210, 23] width 100 height 28
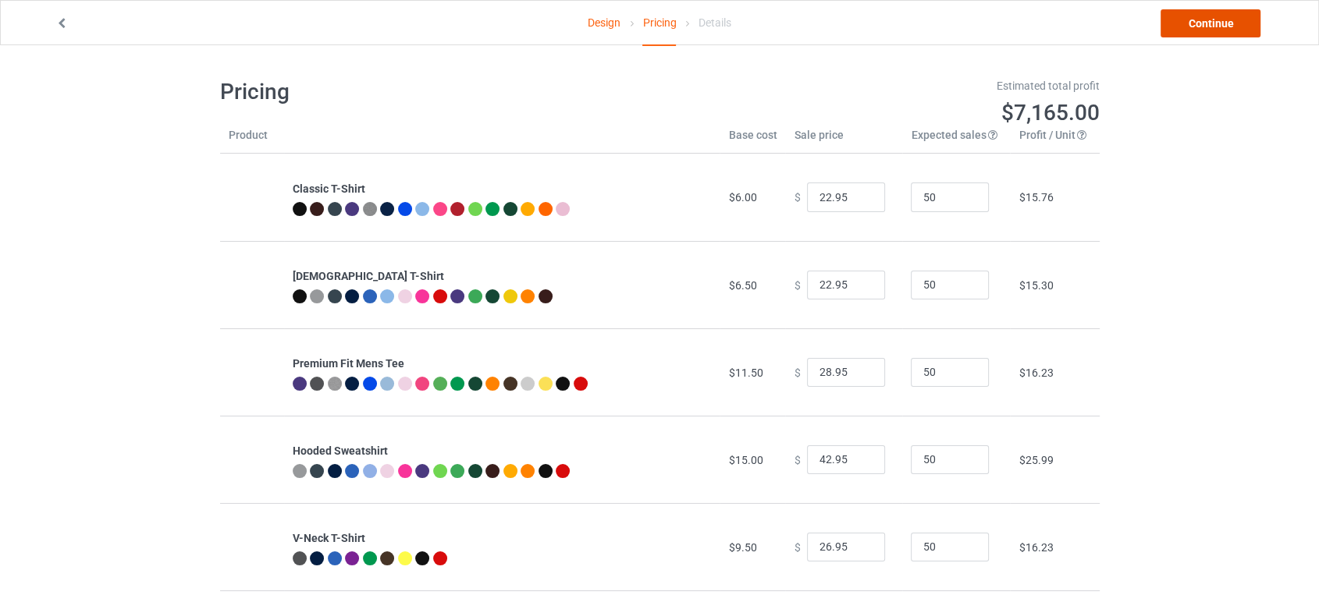
click at [1219, 25] on link "Continue" at bounding box center [1210, 23] width 100 height 28
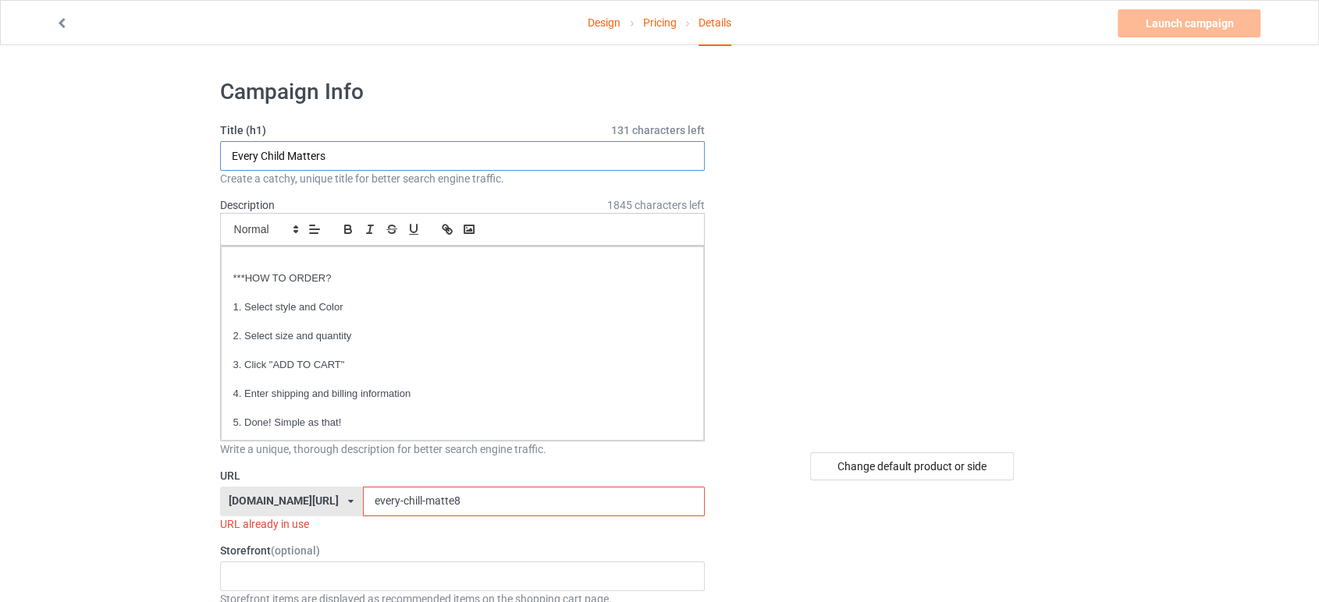
drag, startPoint x: 356, startPoint y: 152, endPoint x: 162, endPoint y: 145, distance: 193.6
drag, startPoint x: 323, startPoint y: 154, endPoint x: 175, endPoint y: 151, distance: 148.3
type input "MAKE AMERICA NATIVE AGAIN"
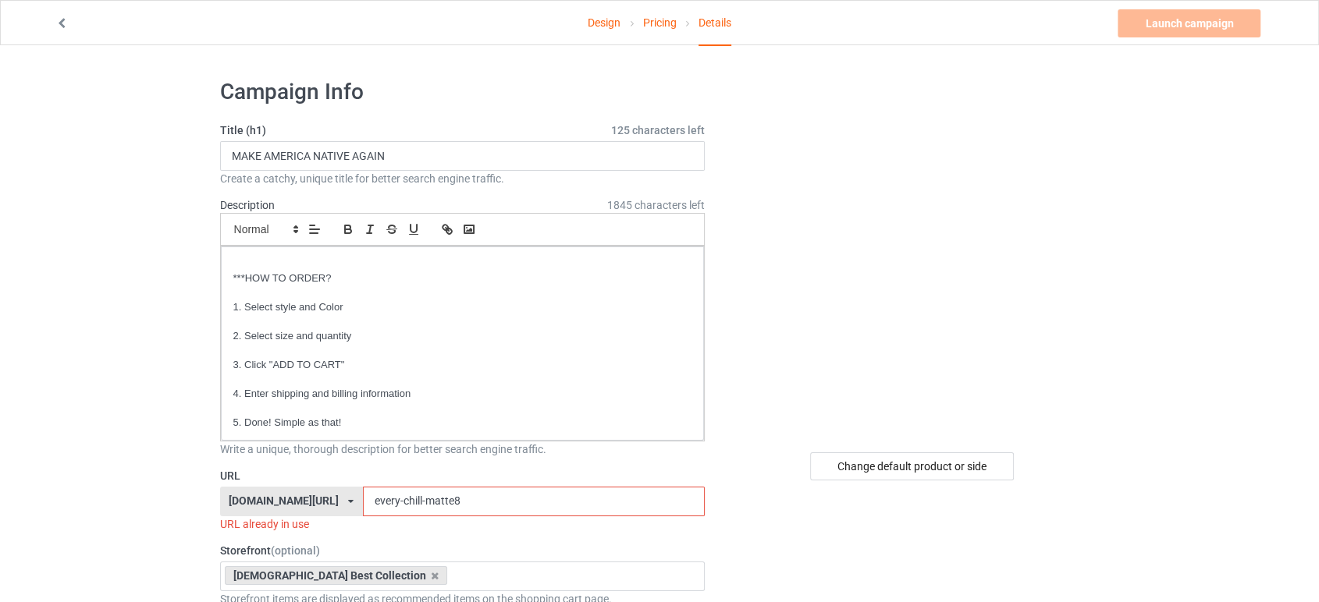
drag, startPoint x: 462, startPoint y: 497, endPoint x: 317, endPoint y: 488, distance: 145.4
click at [318, 488] on div "[DOMAIN_NAME][URL] [DOMAIN_NAME][URL] [DOMAIN_NAME][URL] 6252750c3ec664004597e2…" at bounding box center [462, 502] width 485 height 30
paste input "MAKE AMERICA NATIVE"
click at [402, 499] on input "MAKE AMERICA NATIVE" at bounding box center [534, 502] width 342 height 30
click at [452, 498] on input "MAKE-[GEOGRAPHIC_DATA] NATIVE" at bounding box center [534, 502] width 342 height 30
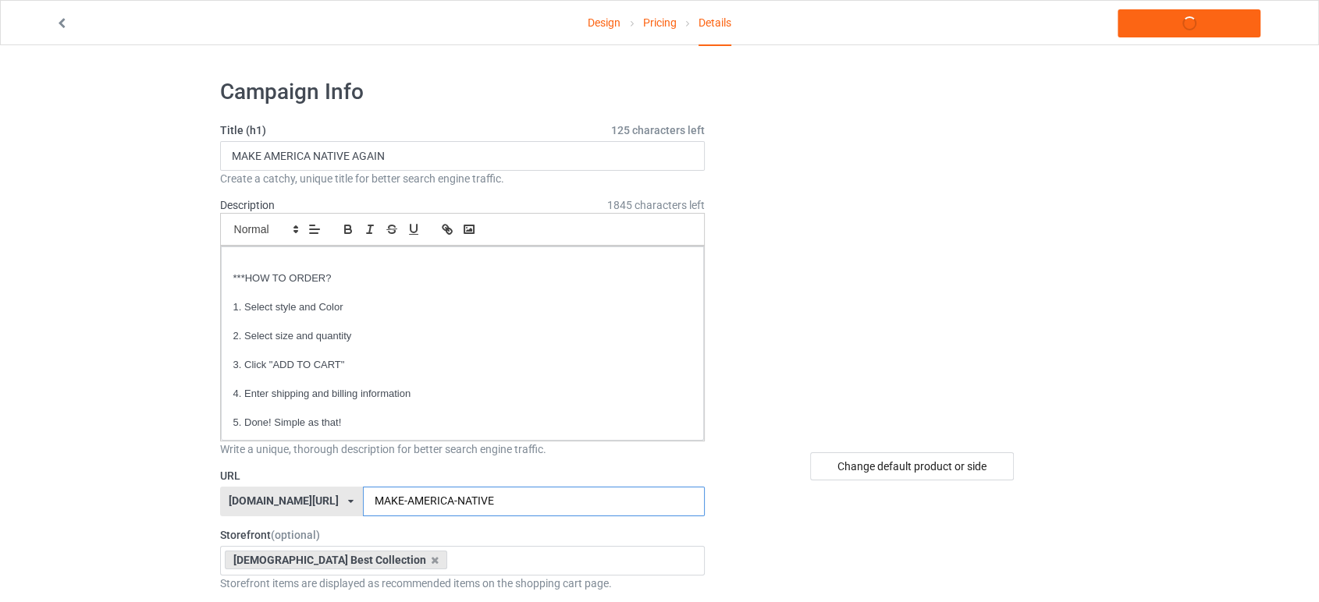
click at [517, 502] on input "MAKE-AMERICA-NATIVE" at bounding box center [534, 502] width 342 height 30
type input "MAKE-AMERICA-NATIVE"
click at [1179, 26] on link "Launch campaign" at bounding box center [1188, 23] width 143 height 28
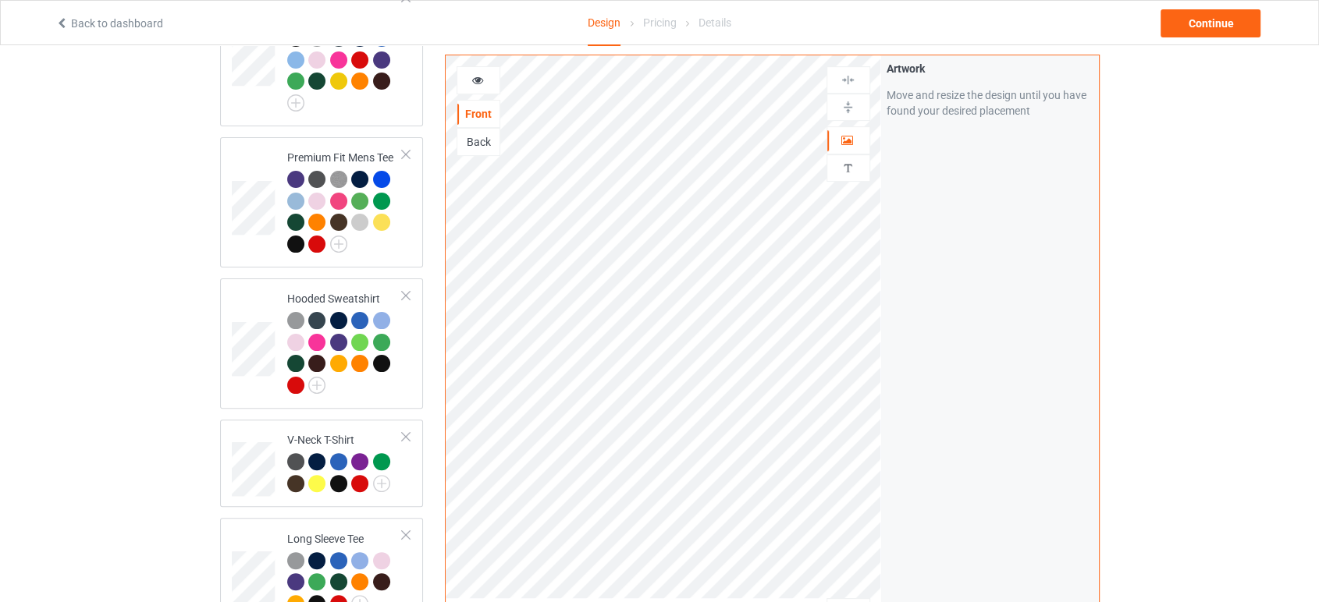
scroll to position [520, 0]
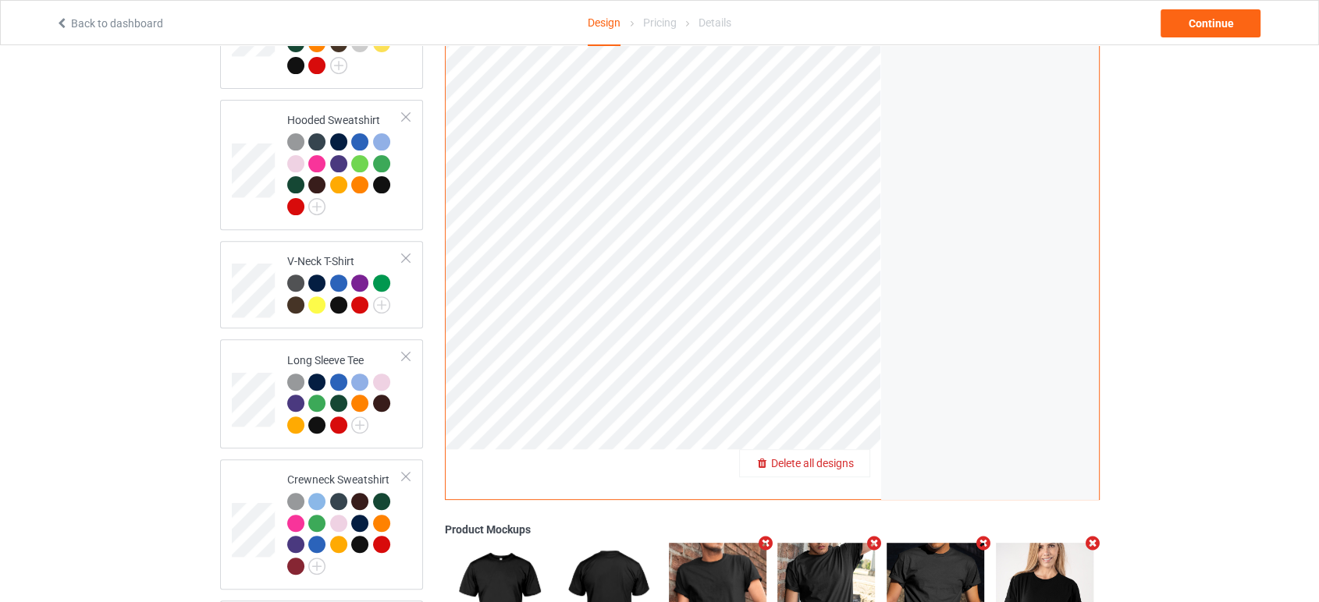
click at [866, 456] on div "Delete all designs" at bounding box center [805, 464] width 130 height 16
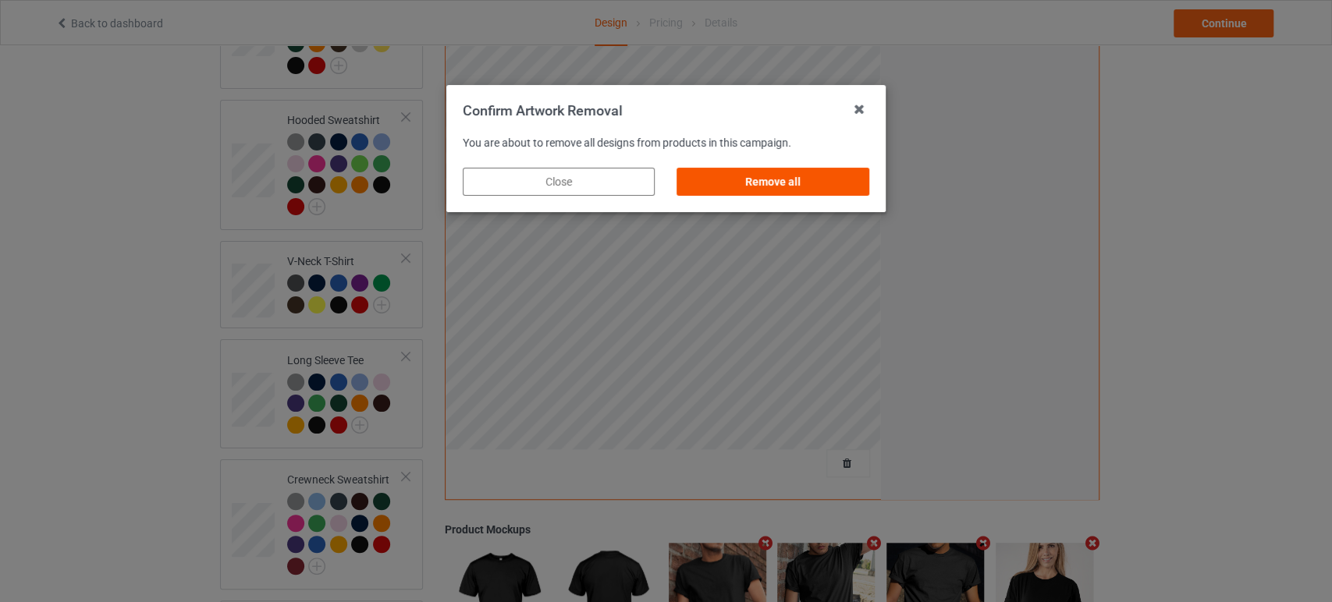
click at [810, 186] on div "Remove all" at bounding box center [773, 182] width 192 height 28
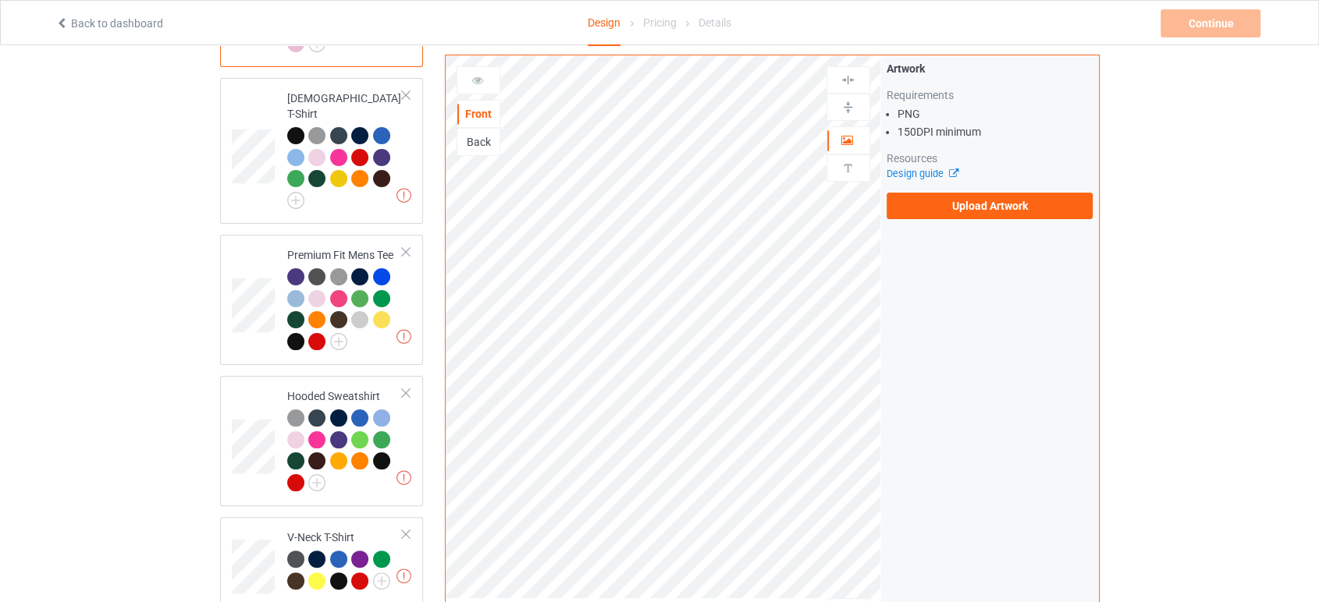
scroll to position [0, 0]
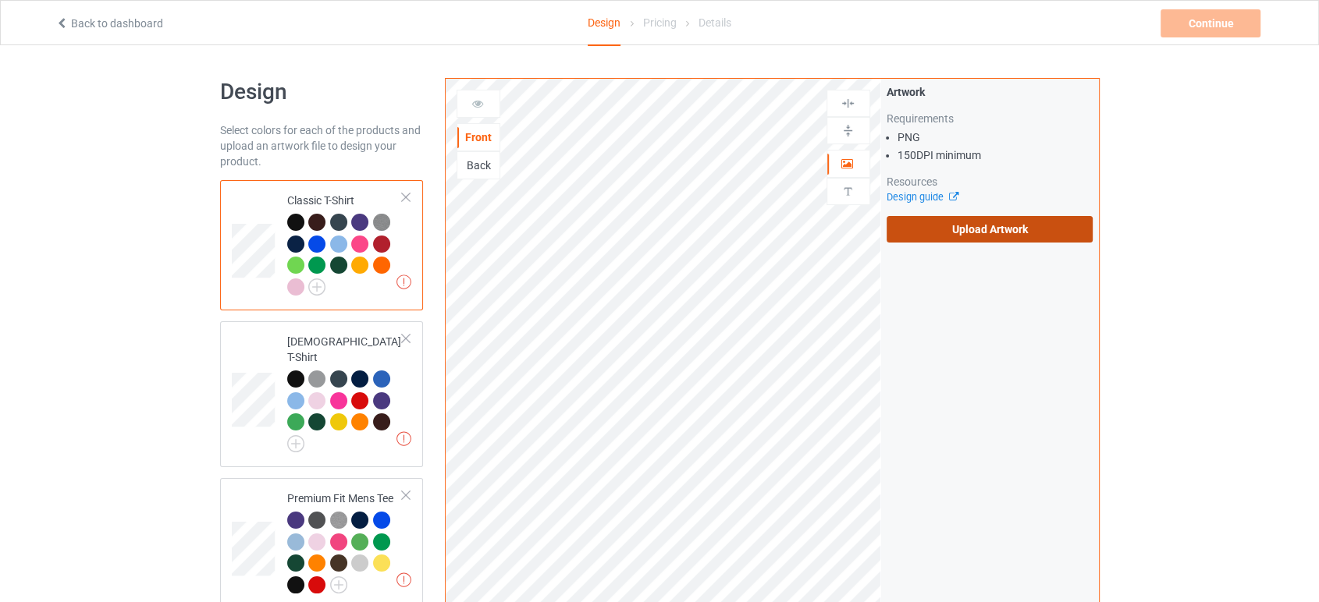
click at [925, 228] on label "Upload Artwork" at bounding box center [989, 229] width 207 height 27
click at [0, 0] on input "Upload Artwork" at bounding box center [0, 0] width 0 height 0
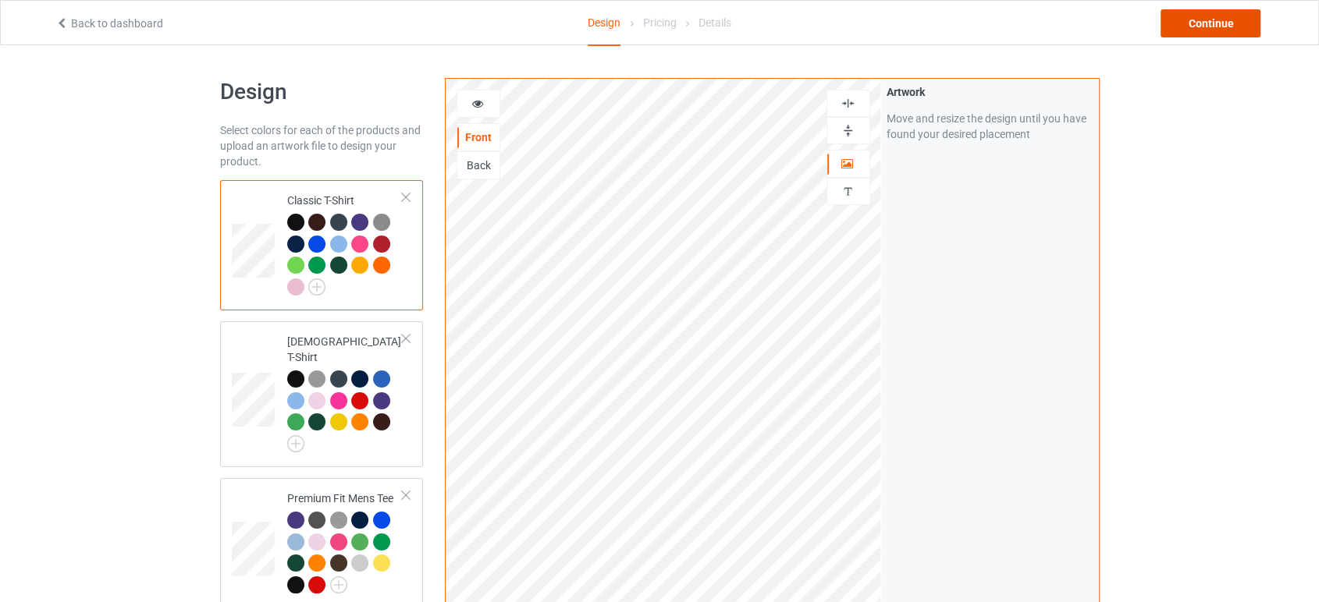
click at [1195, 23] on div "Continue" at bounding box center [1210, 23] width 100 height 28
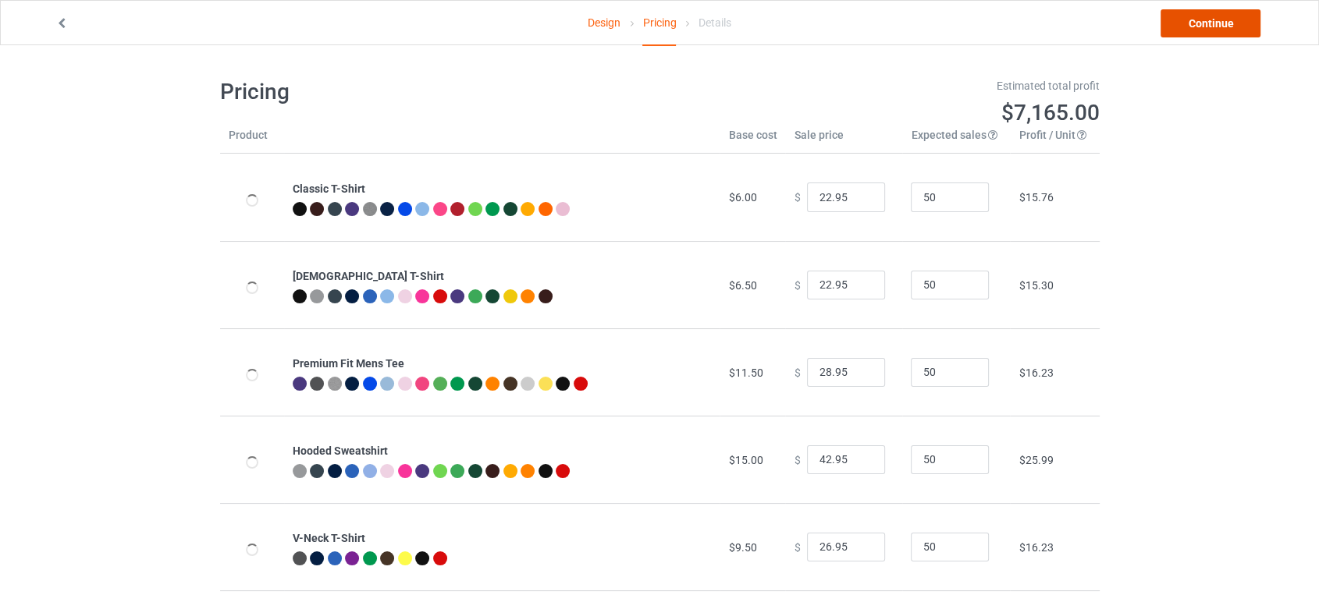
click at [1187, 27] on link "Continue" at bounding box center [1210, 23] width 100 height 28
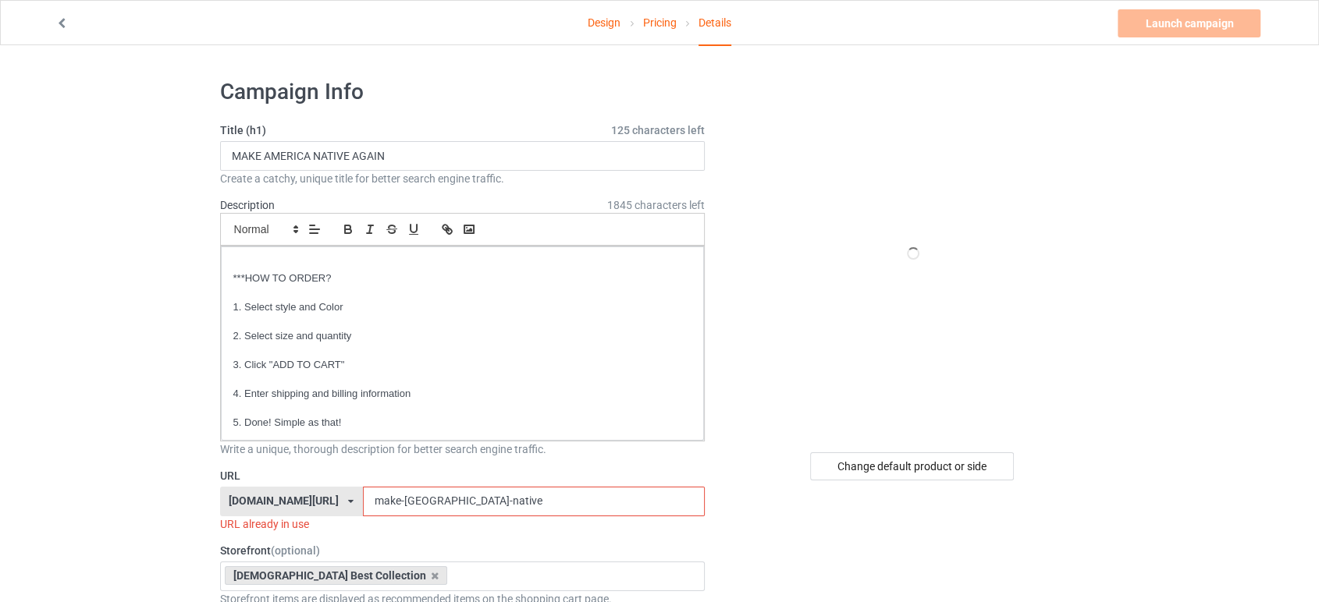
click at [489, 507] on input "make-america-native" at bounding box center [534, 502] width 342 height 30
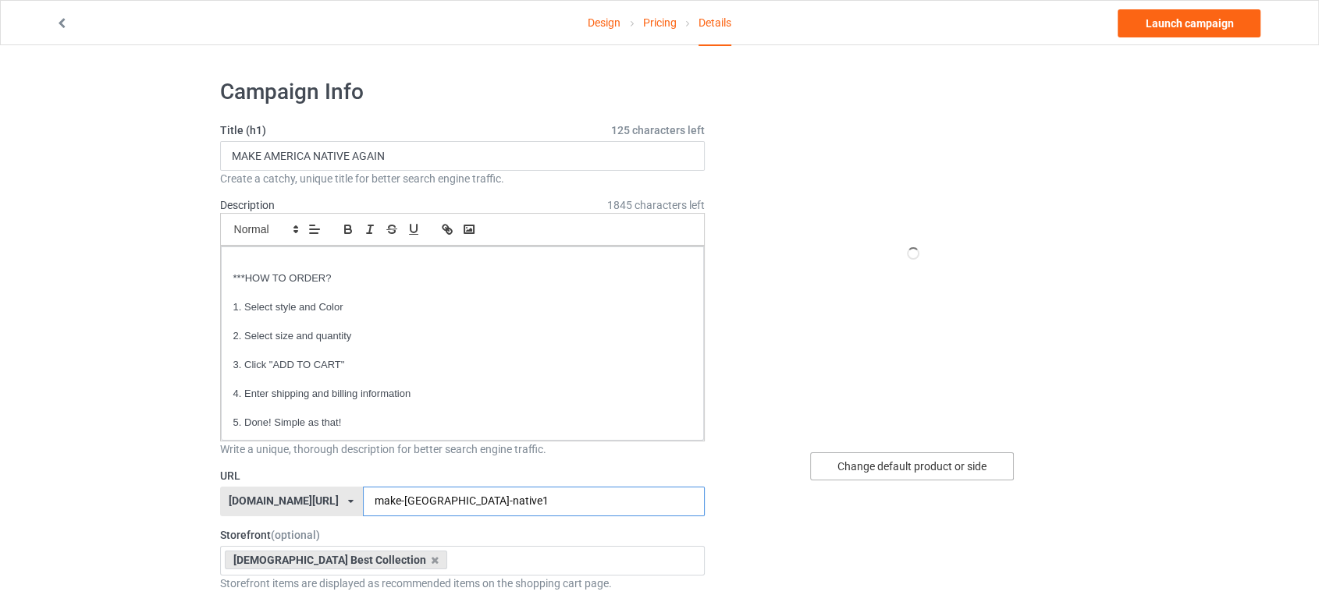
type input "make-america-native1"
click at [883, 463] on div "Change default product or side" at bounding box center [912, 467] width 204 height 28
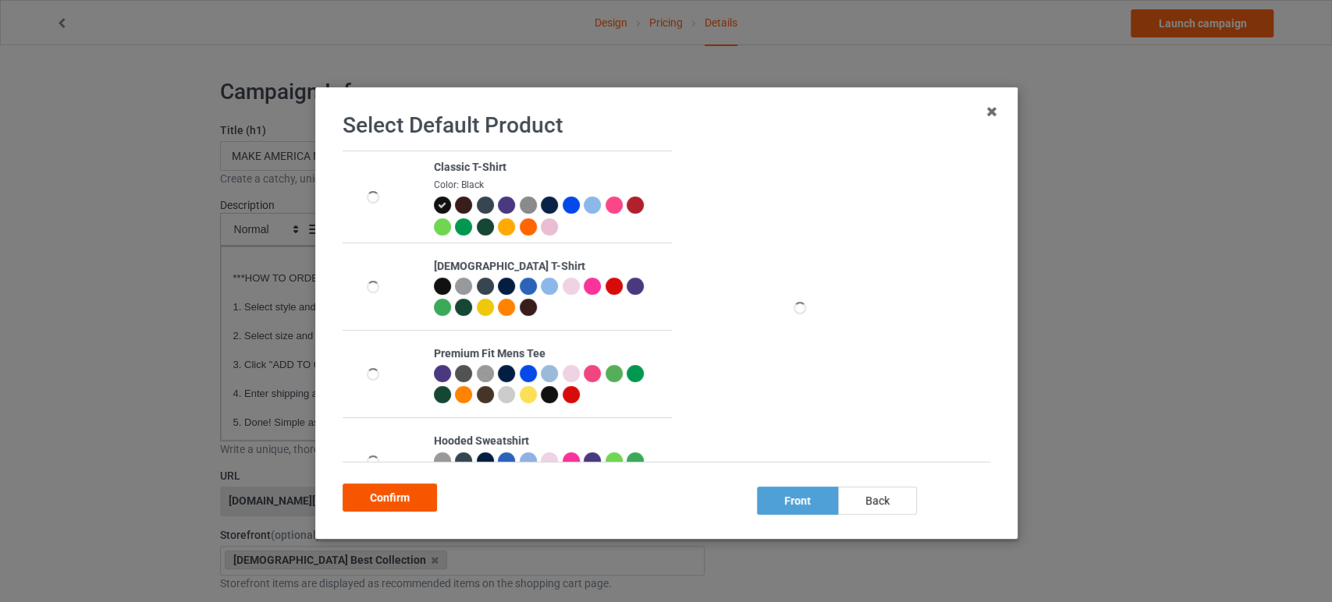
click at [387, 499] on div "Confirm" at bounding box center [390, 498] width 94 height 28
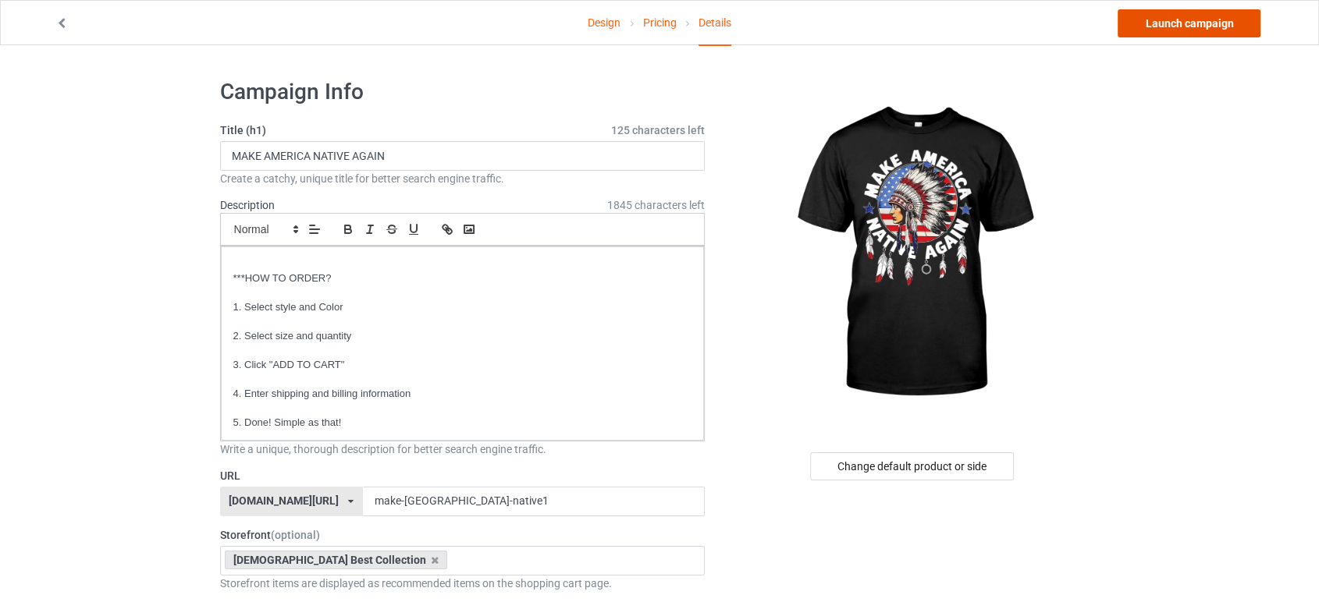
click at [1156, 29] on link "Launch campaign" at bounding box center [1188, 23] width 143 height 28
